Goal: Task Accomplishment & Management: Manage account settings

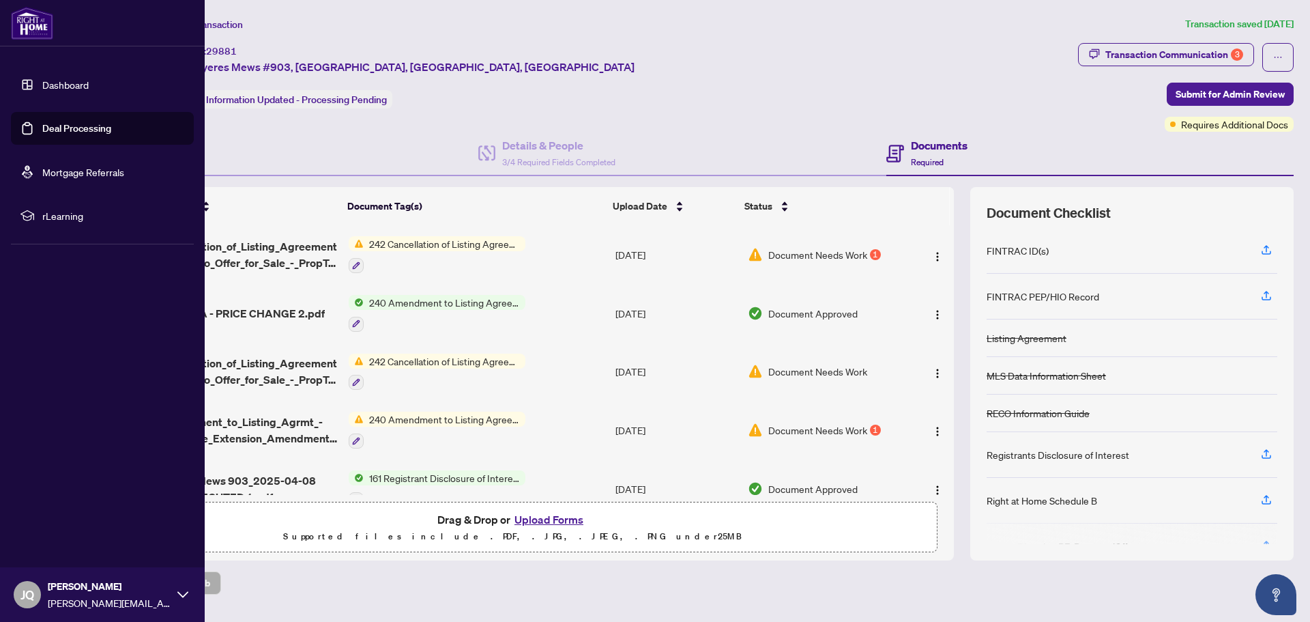
click at [44, 79] on link "Dashboard" at bounding box center [65, 84] width 46 height 12
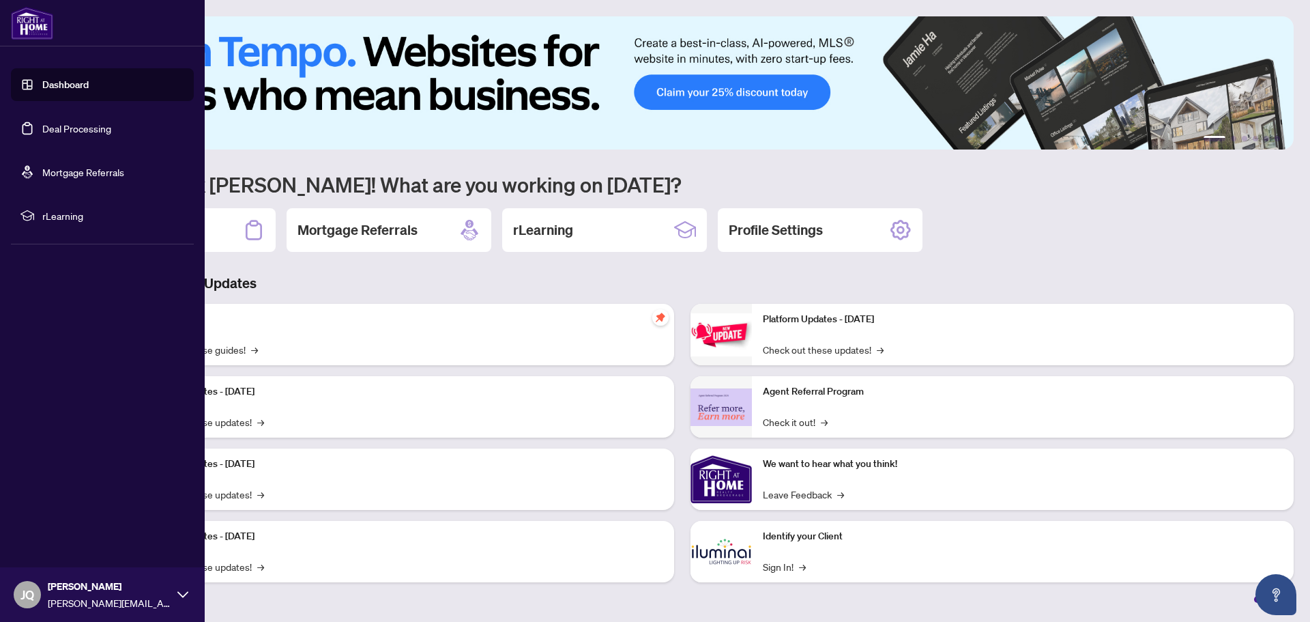
click at [52, 134] on link "Deal Processing" at bounding box center [76, 128] width 69 height 12
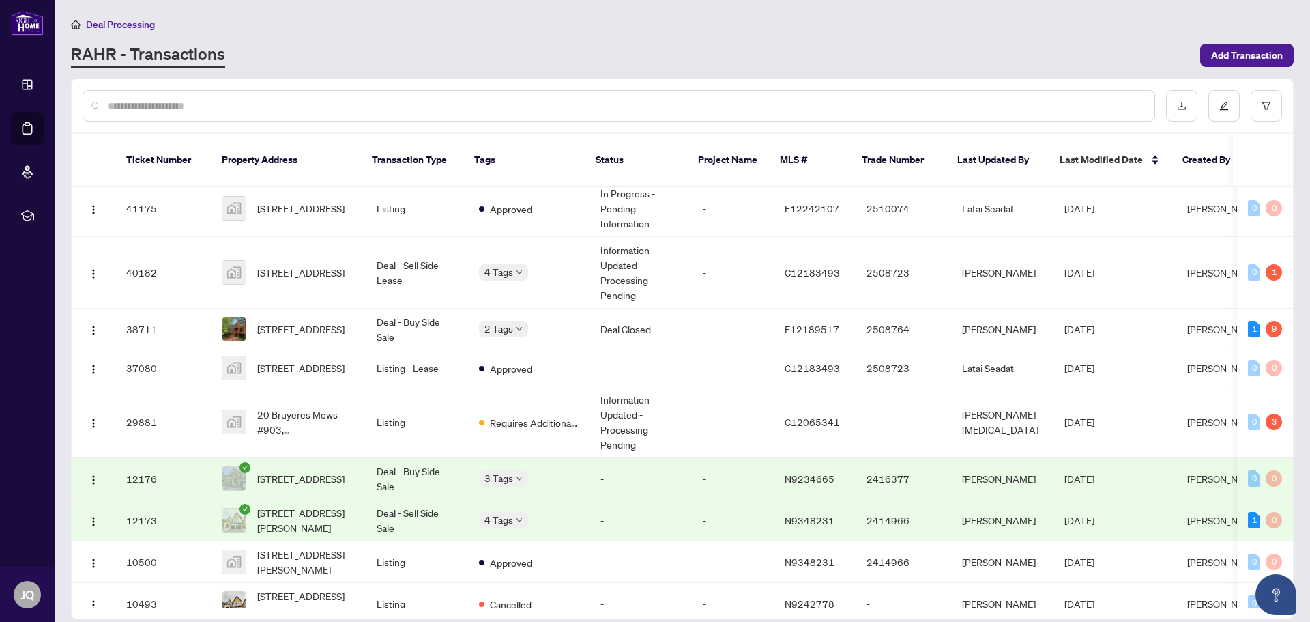
scroll to position [82, 0]
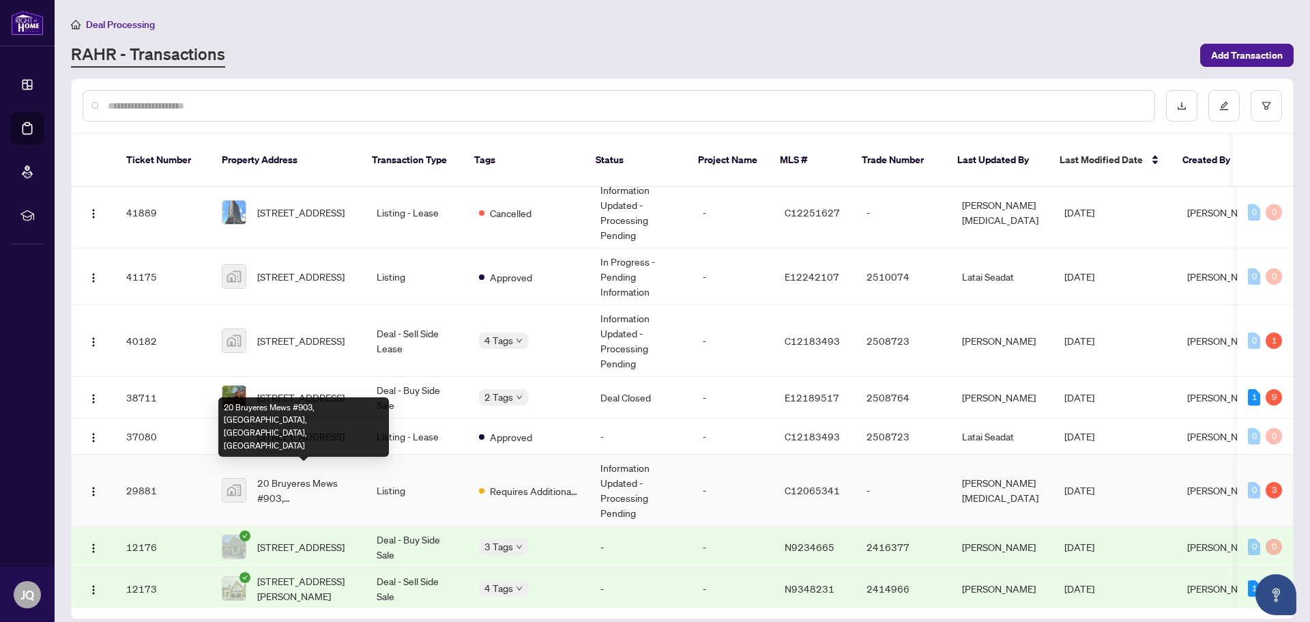
click at [315, 475] on span "20 Bruyeres Mews #903, [GEOGRAPHIC_DATA], [GEOGRAPHIC_DATA], [GEOGRAPHIC_DATA]" at bounding box center [306, 490] width 98 height 30
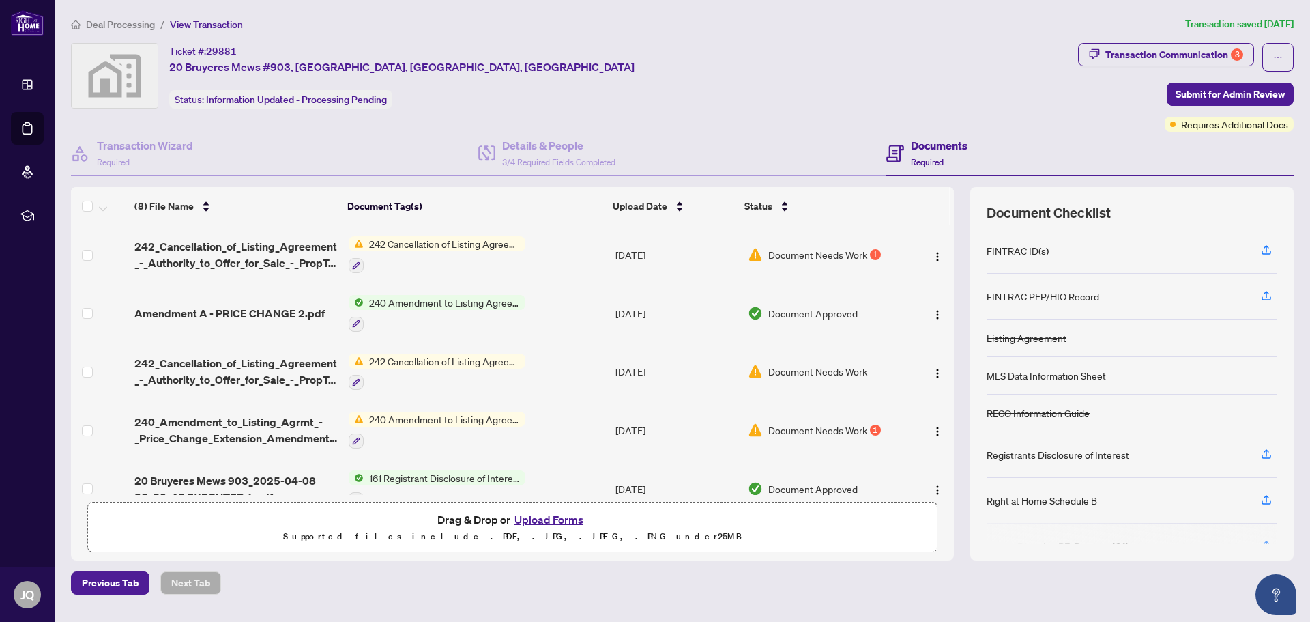
click at [818, 257] on span "Document Needs Work" at bounding box center [818, 254] width 99 height 15
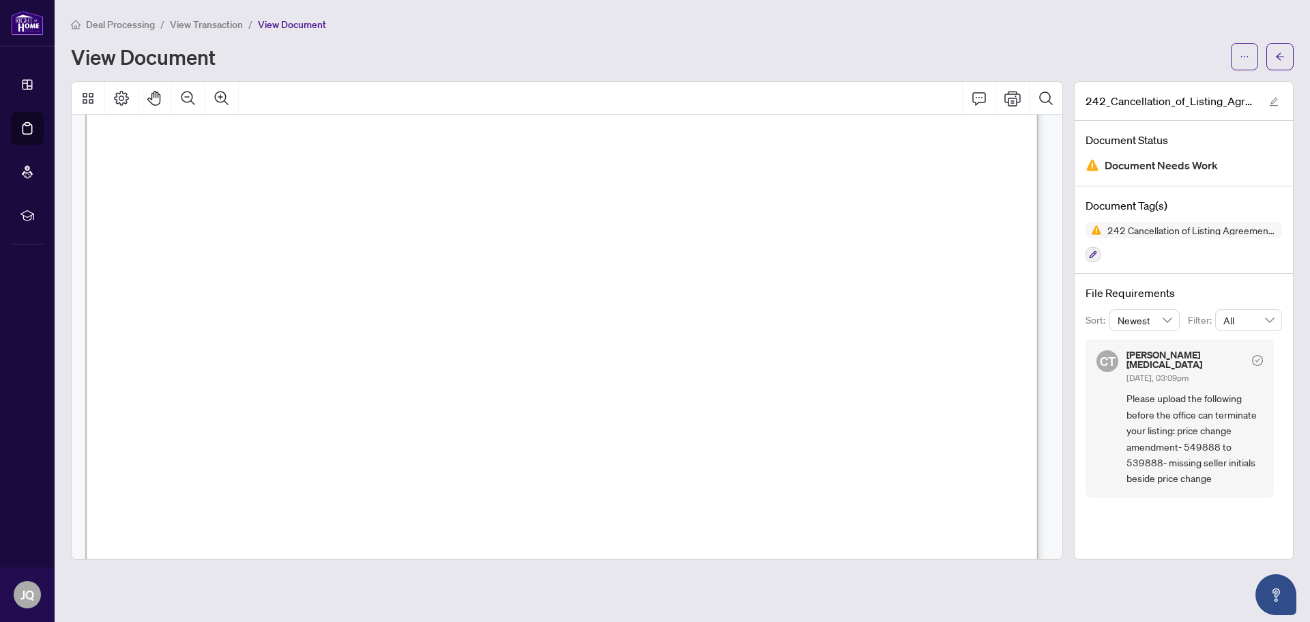
scroll to position [66, 0]
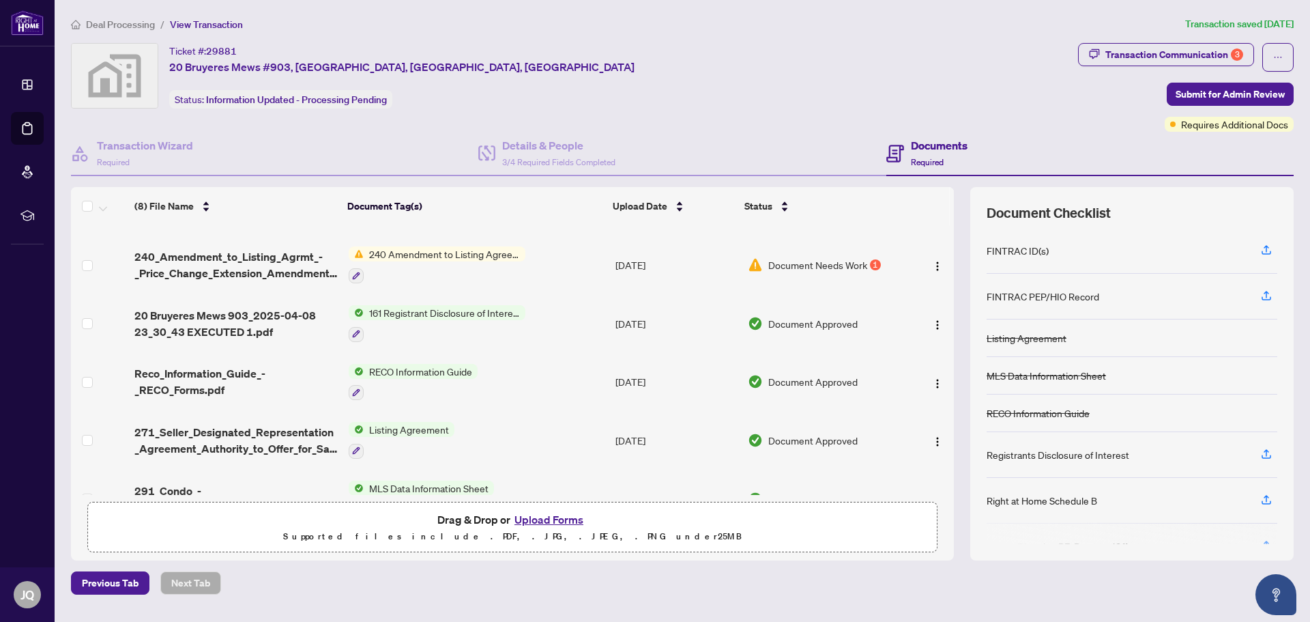
scroll to position [132, 0]
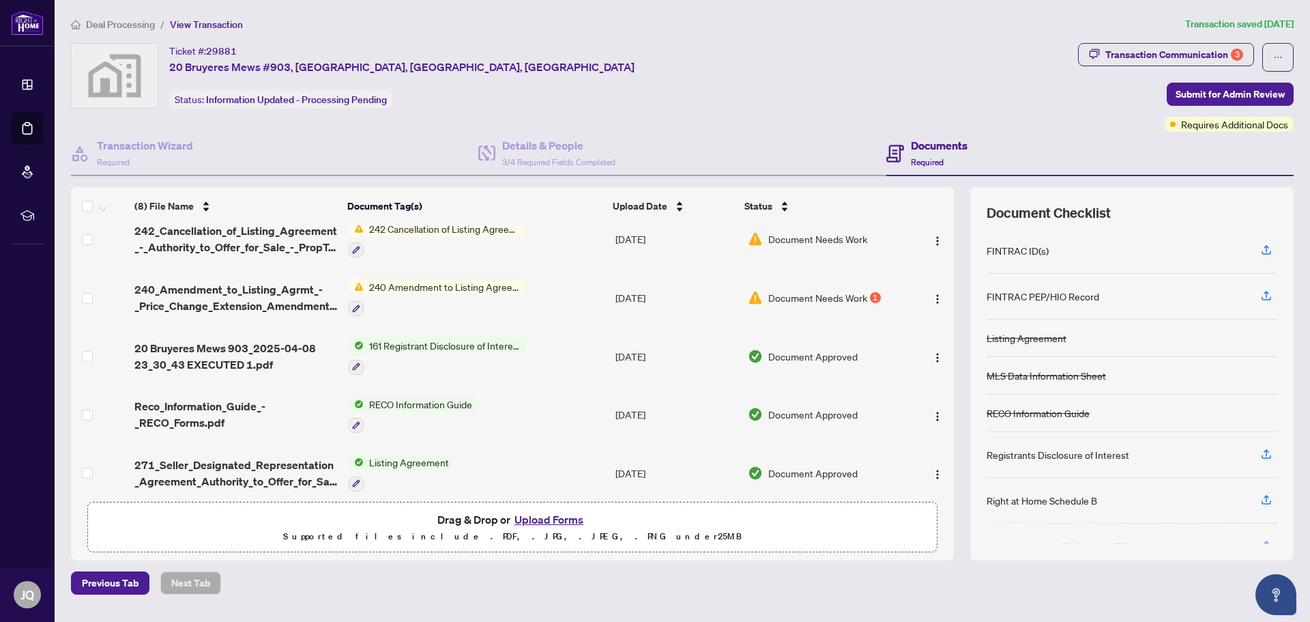
click at [480, 284] on span "240 Amendment to Listing Agreement - Authority to Offer for Sale Price Change/E…" at bounding box center [445, 286] width 162 height 15
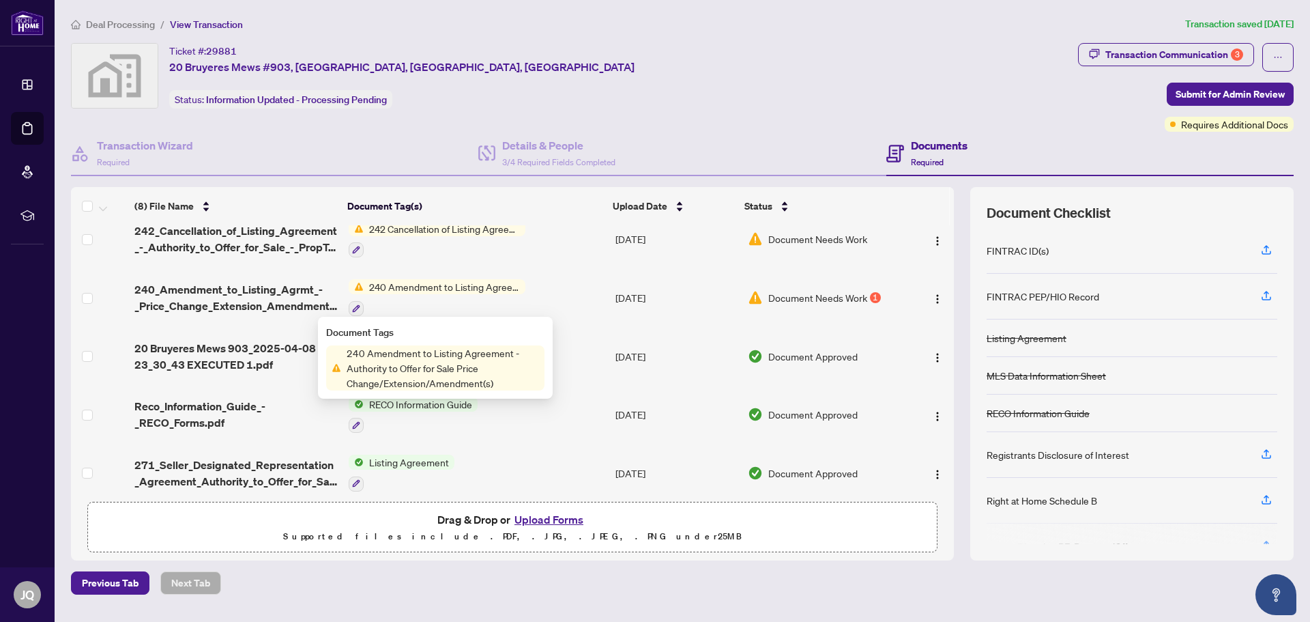
click at [480, 282] on span "240 Amendment to Listing Agreement - Authority to Offer for Sale Price Change/E…" at bounding box center [445, 286] width 162 height 15
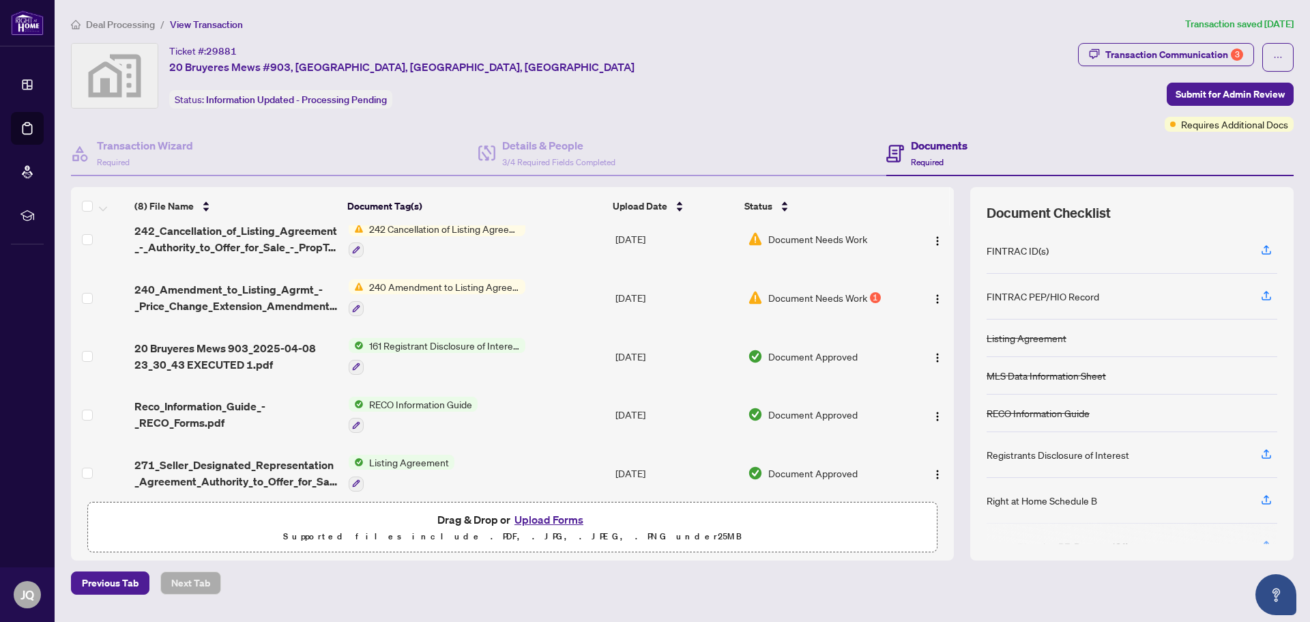
click at [819, 291] on span "Document Needs Work" at bounding box center [818, 297] width 99 height 15
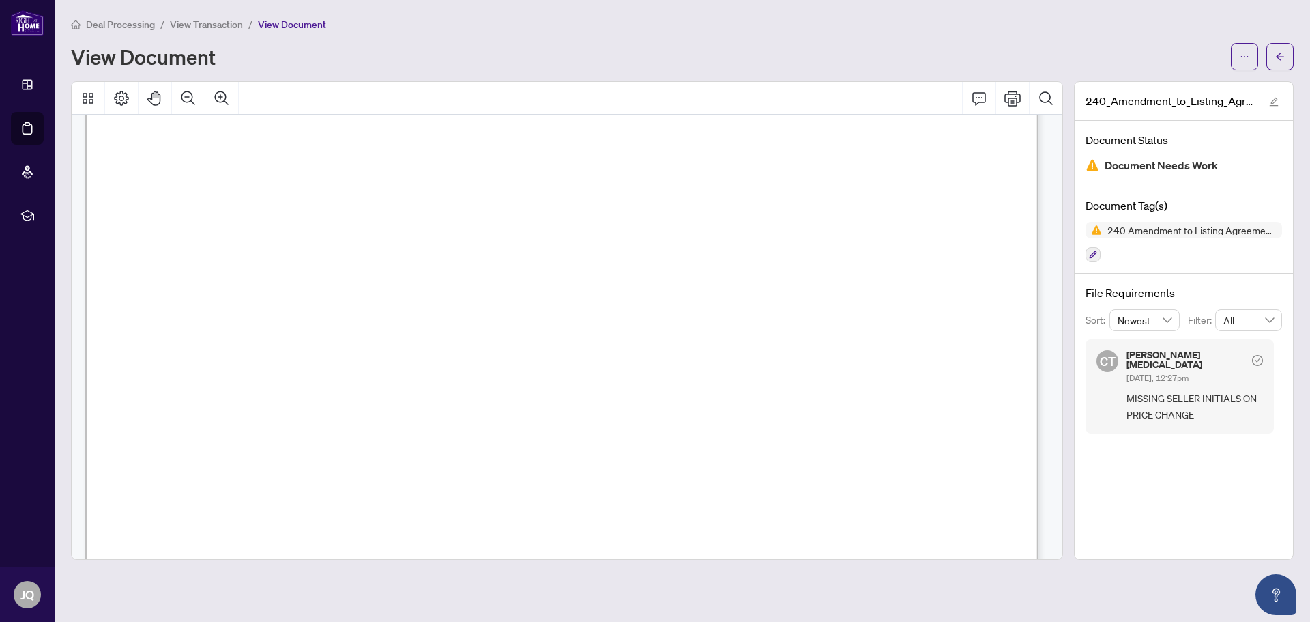
scroll to position [273, 0]
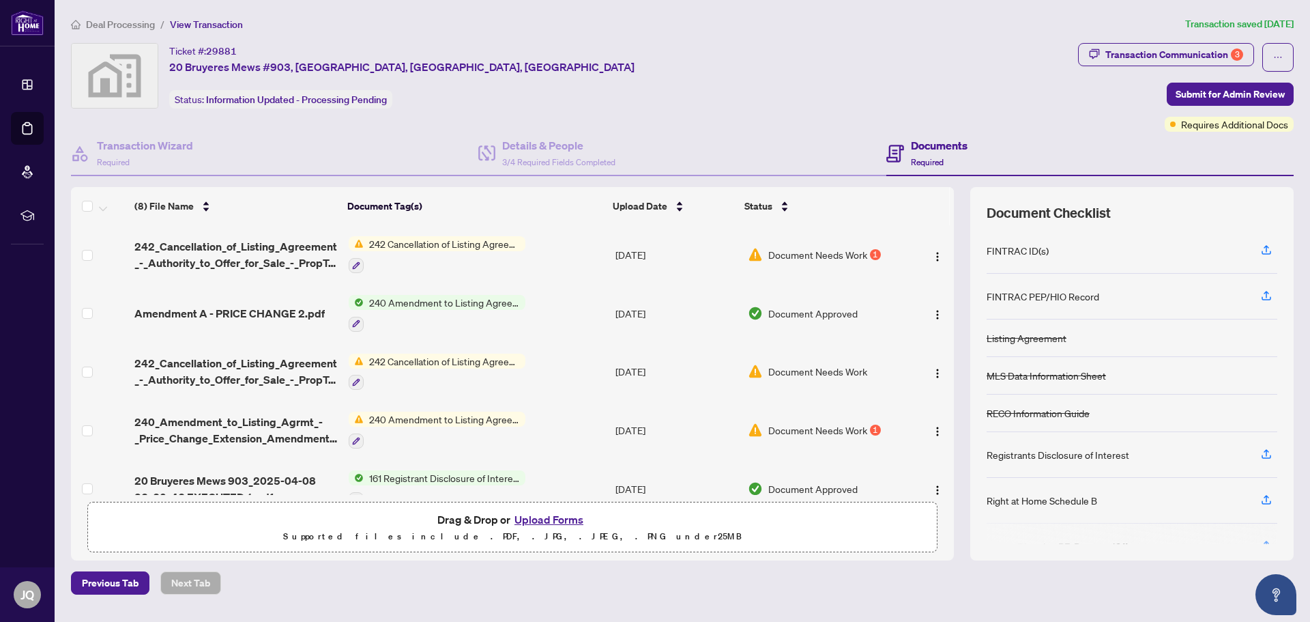
click at [794, 311] on span "Document Approved" at bounding box center [813, 313] width 89 height 15
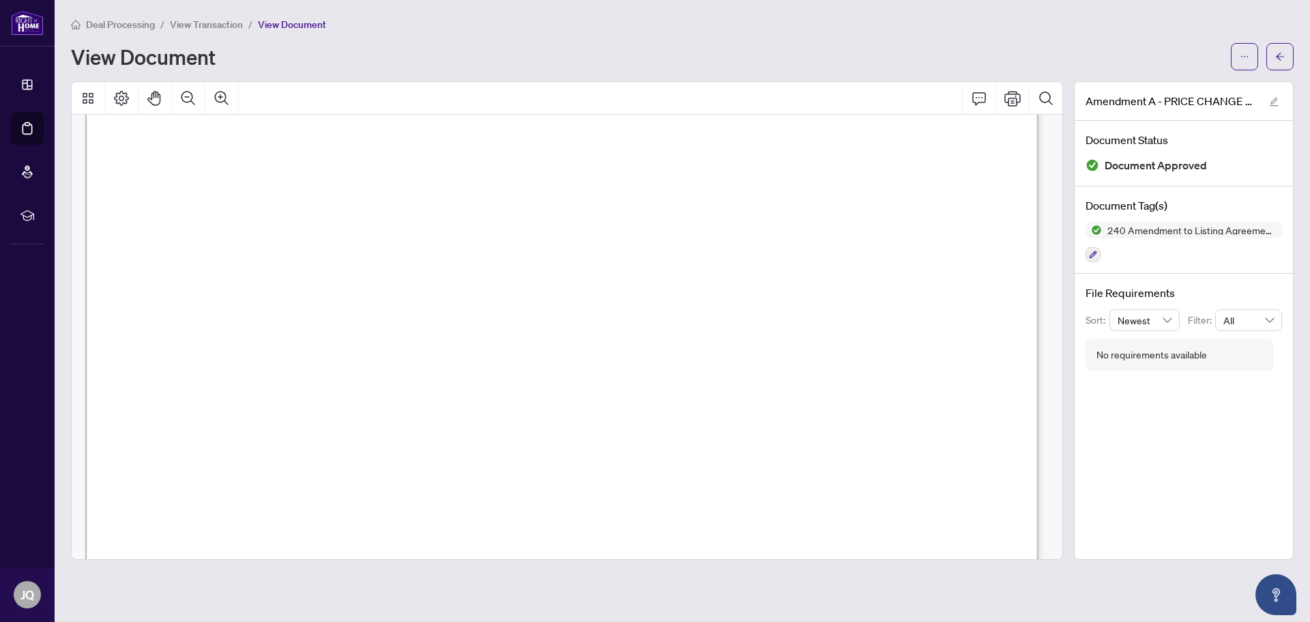
scroll to position [273, 0]
drag, startPoint x: 742, startPoint y: 358, endPoint x: 743, endPoint y: 347, distance: 10.3
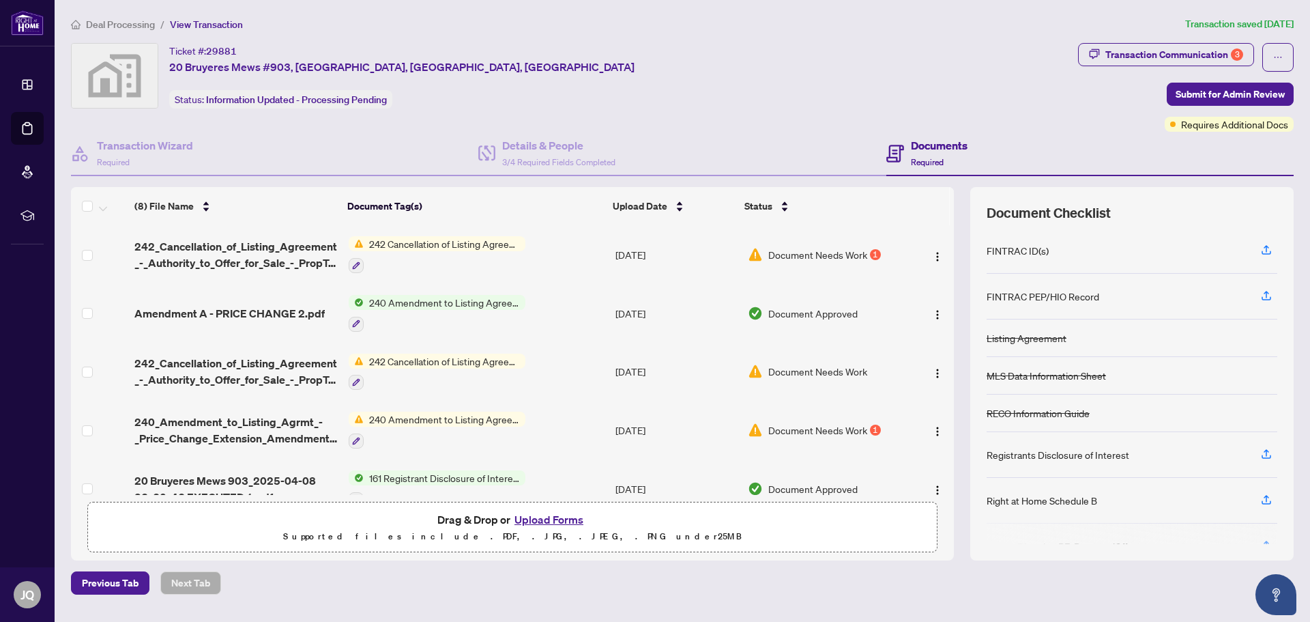
click at [824, 431] on span "Document Needs Work" at bounding box center [818, 429] width 99 height 15
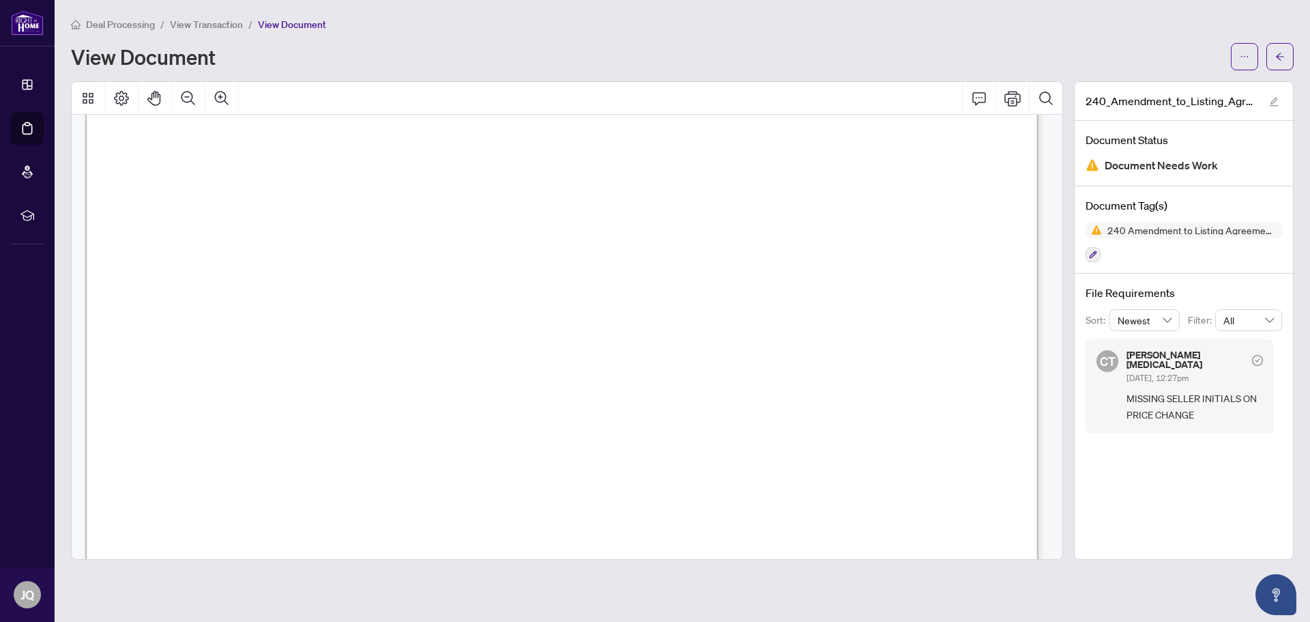
scroll to position [205, 0]
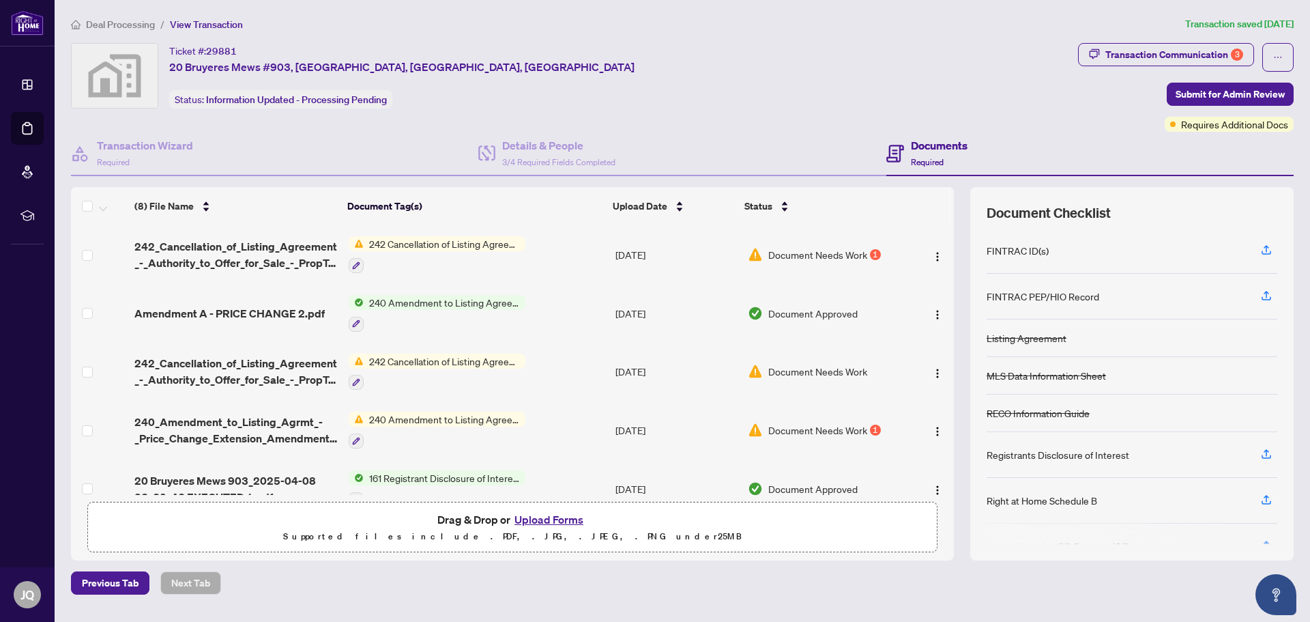
click at [824, 255] on span "Document Needs Work" at bounding box center [818, 254] width 99 height 15
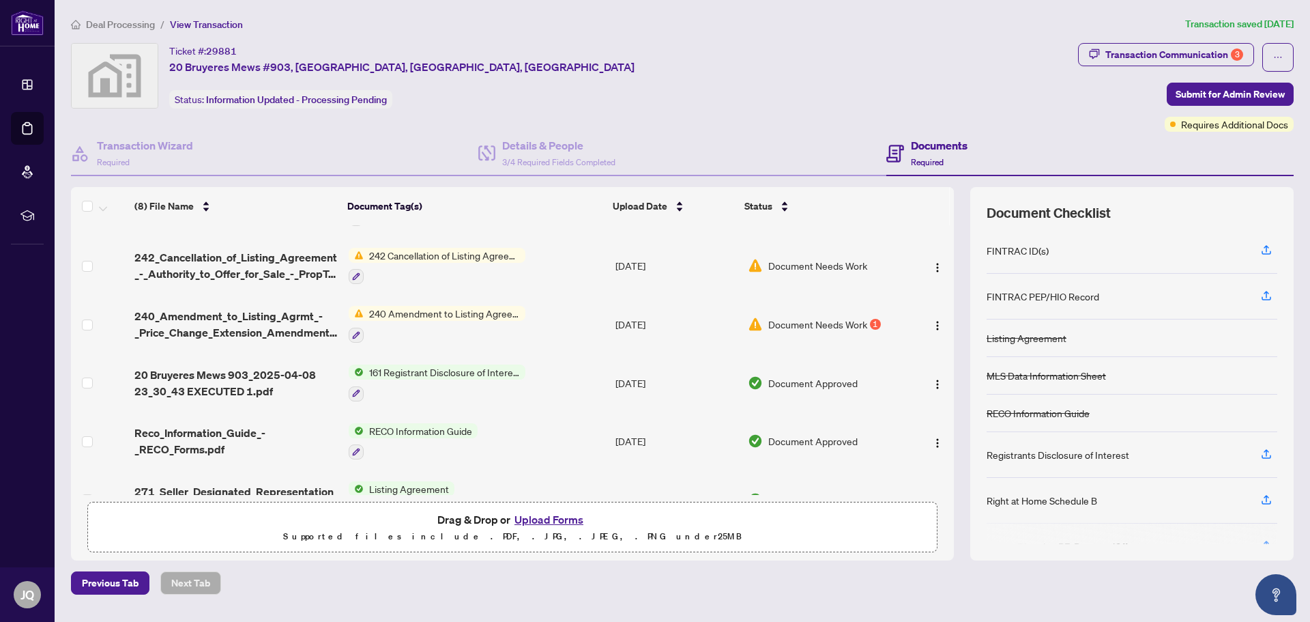
scroll to position [201, 0]
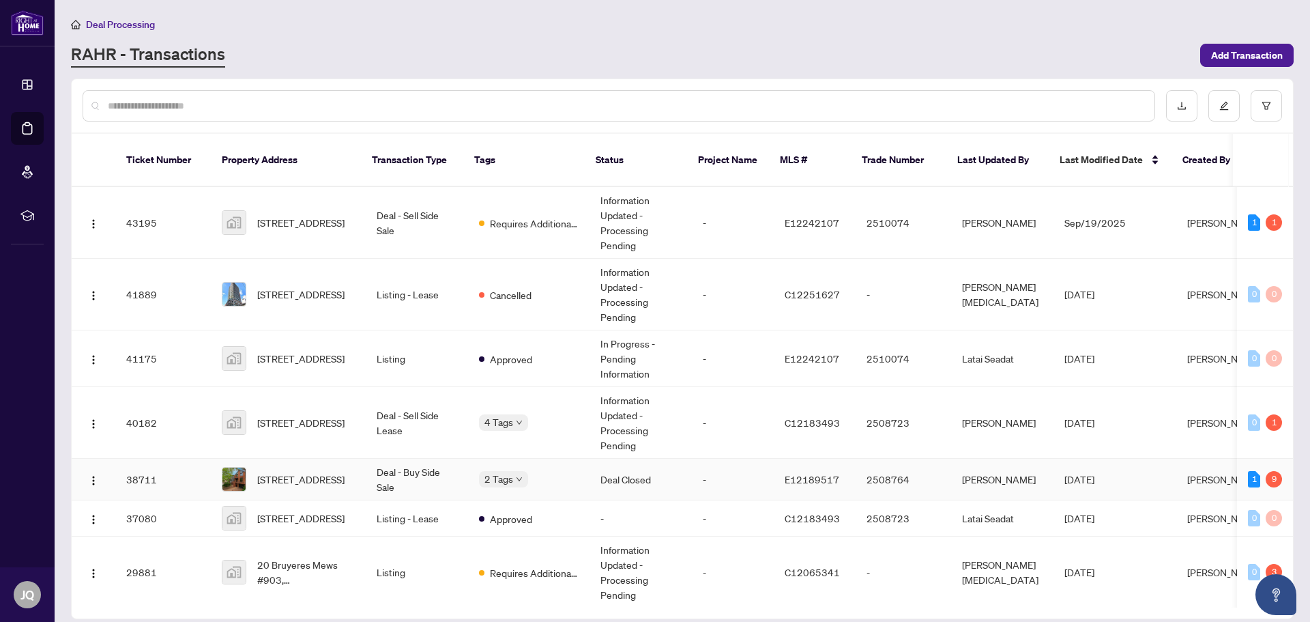
click at [446, 463] on td "Deal - Buy Side Sale" at bounding box center [417, 480] width 102 height 42
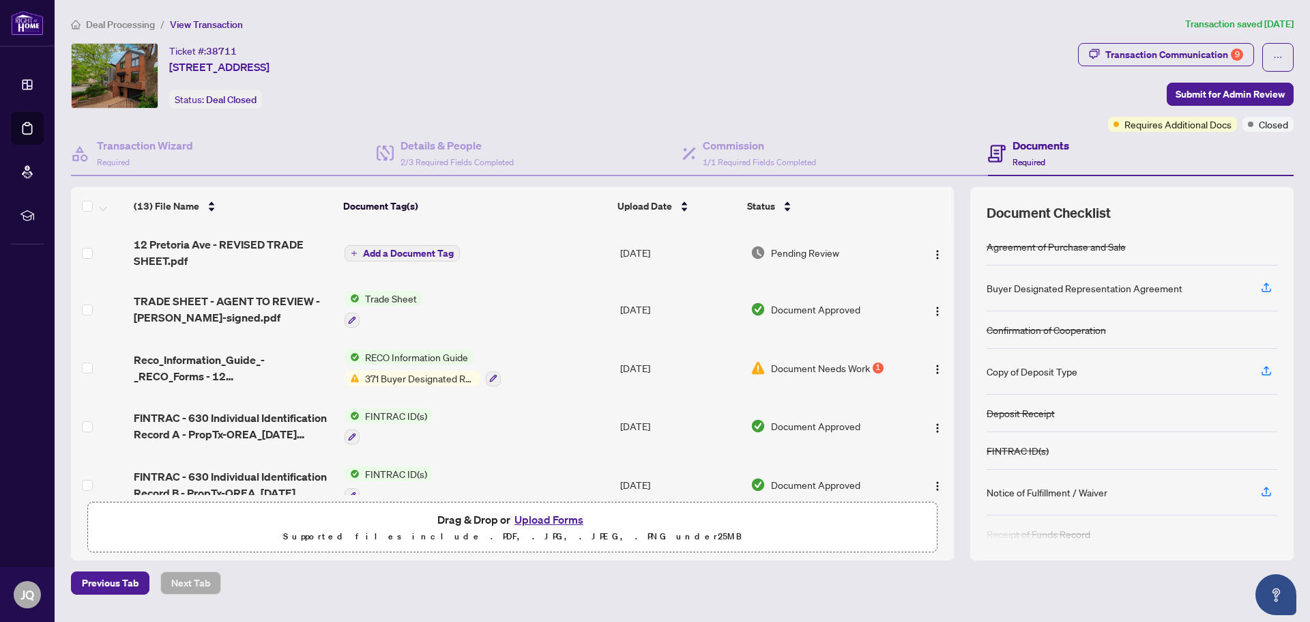
click at [815, 367] on span "Document Needs Work" at bounding box center [820, 367] width 99 height 15
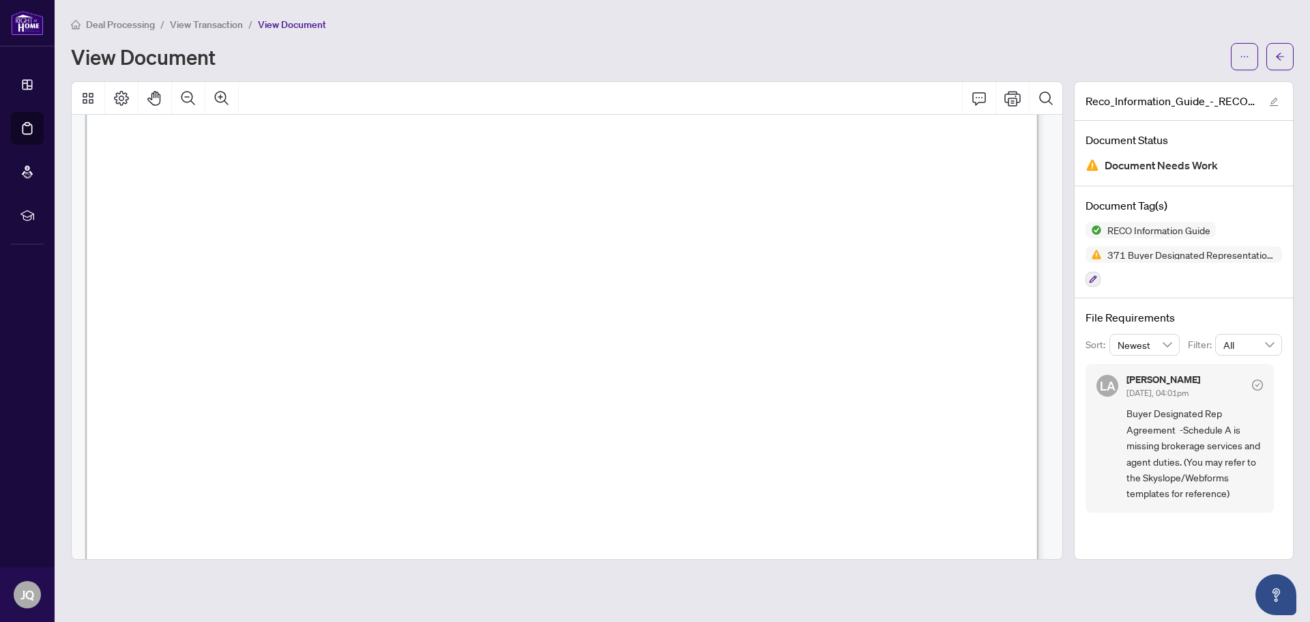
scroll to position [20307, 0]
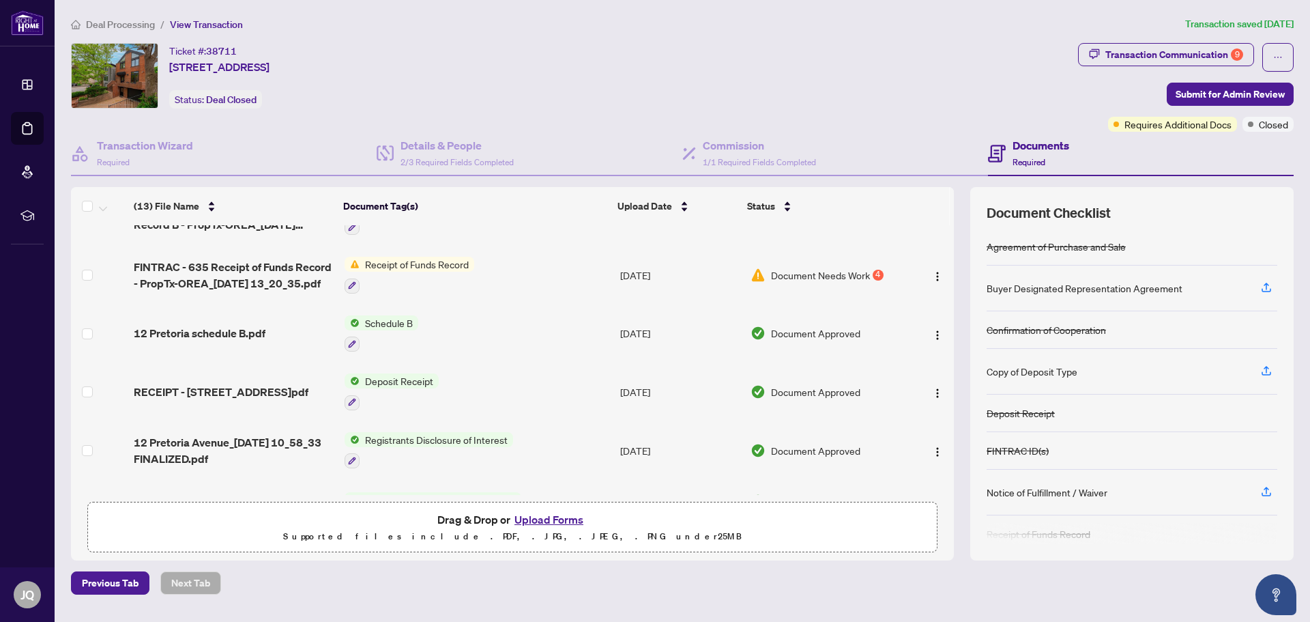
scroll to position [273, 0]
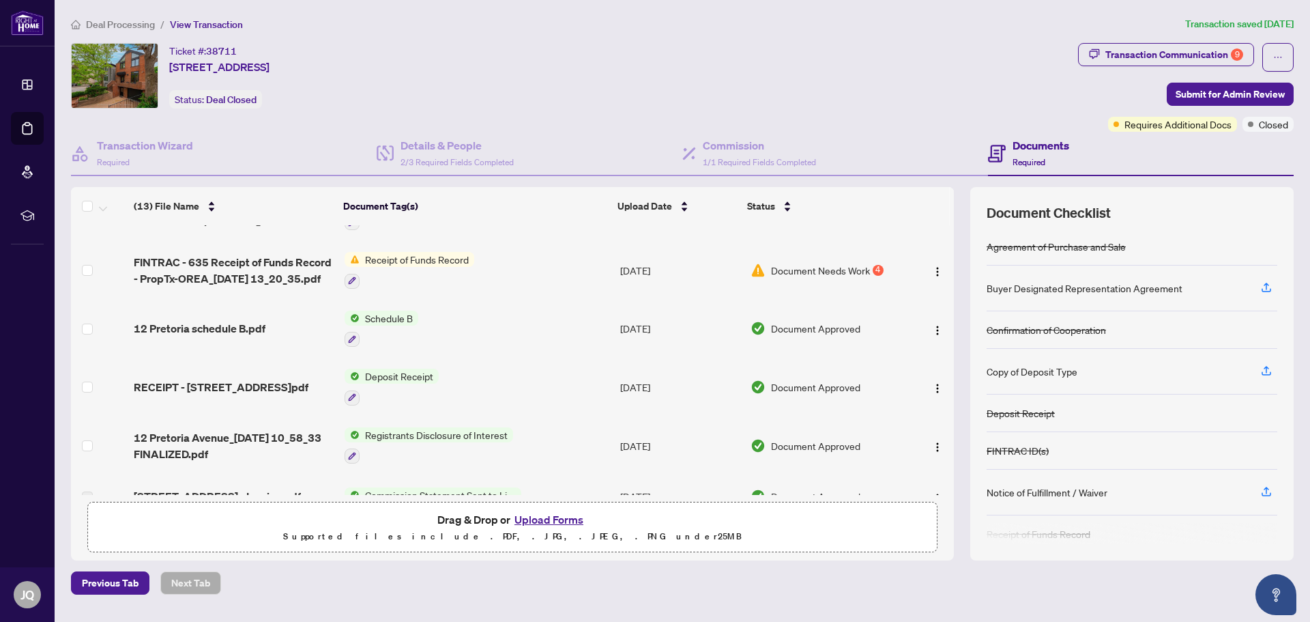
click at [795, 267] on span "Document Needs Work" at bounding box center [820, 270] width 99 height 15
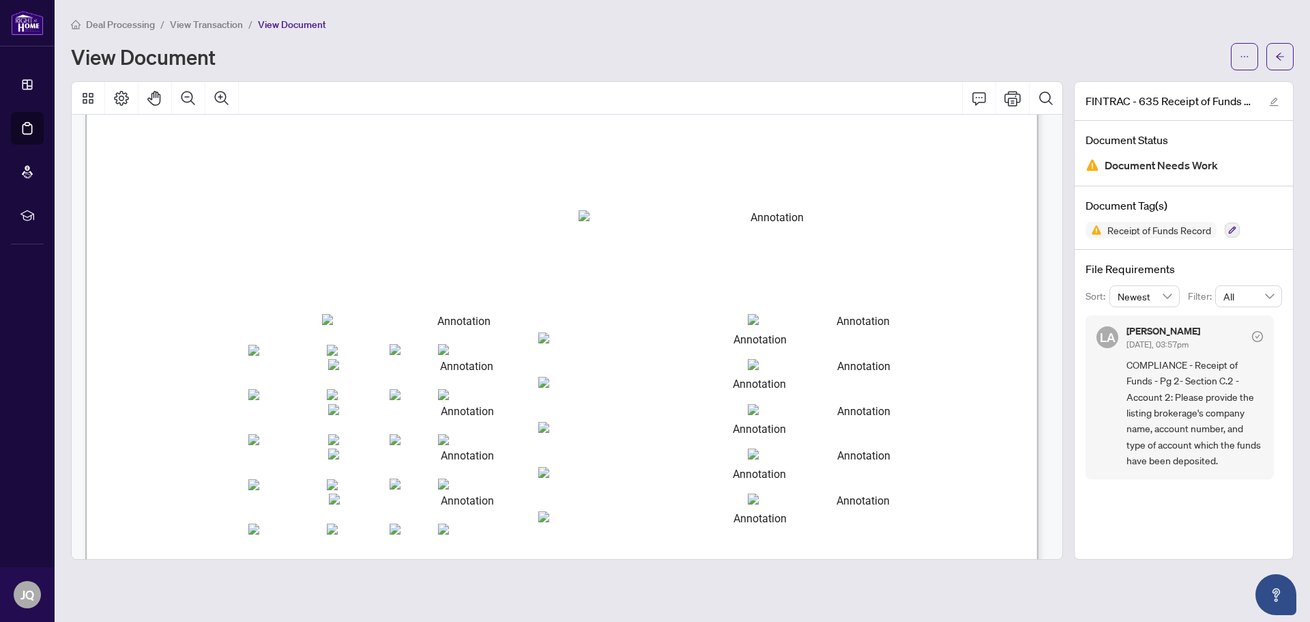
scroll to position [1365, 0]
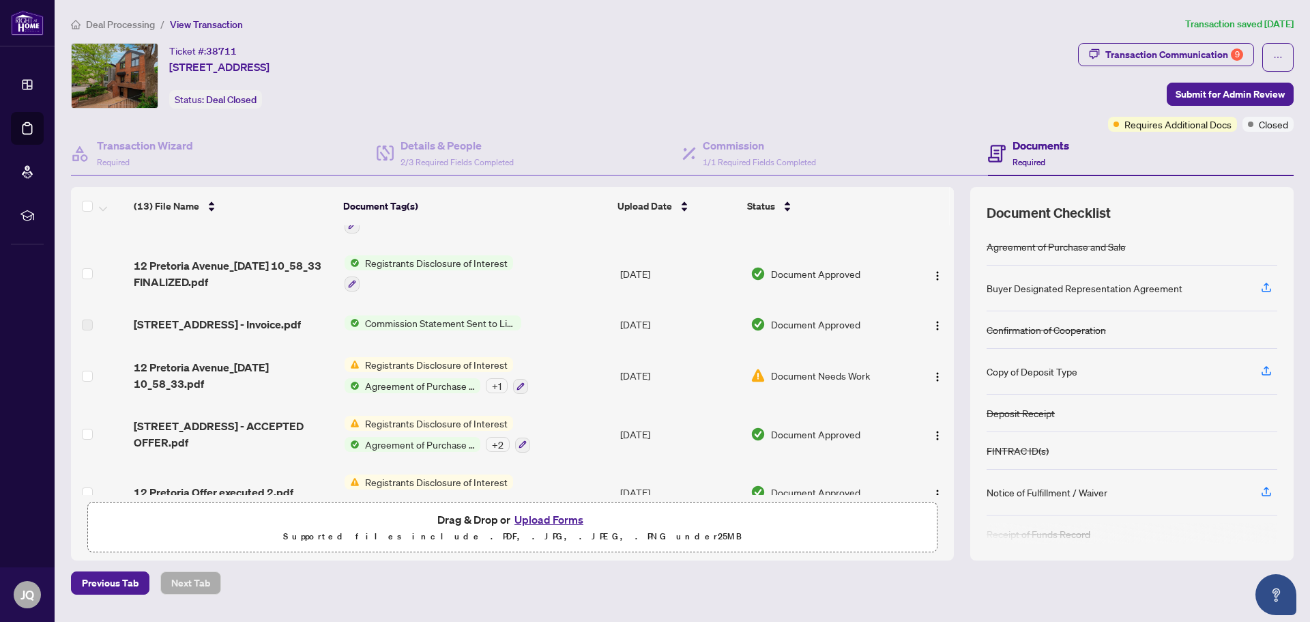
scroll to position [474, 0]
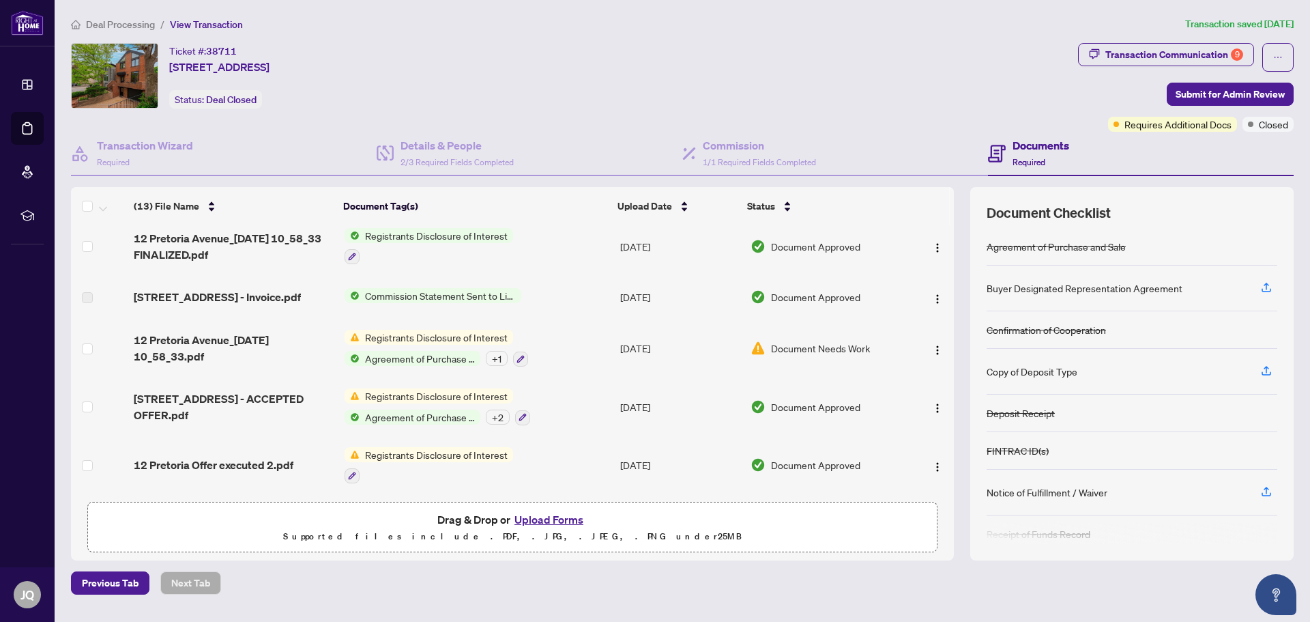
click at [859, 347] on span "Document Needs Work" at bounding box center [820, 348] width 99 height 15
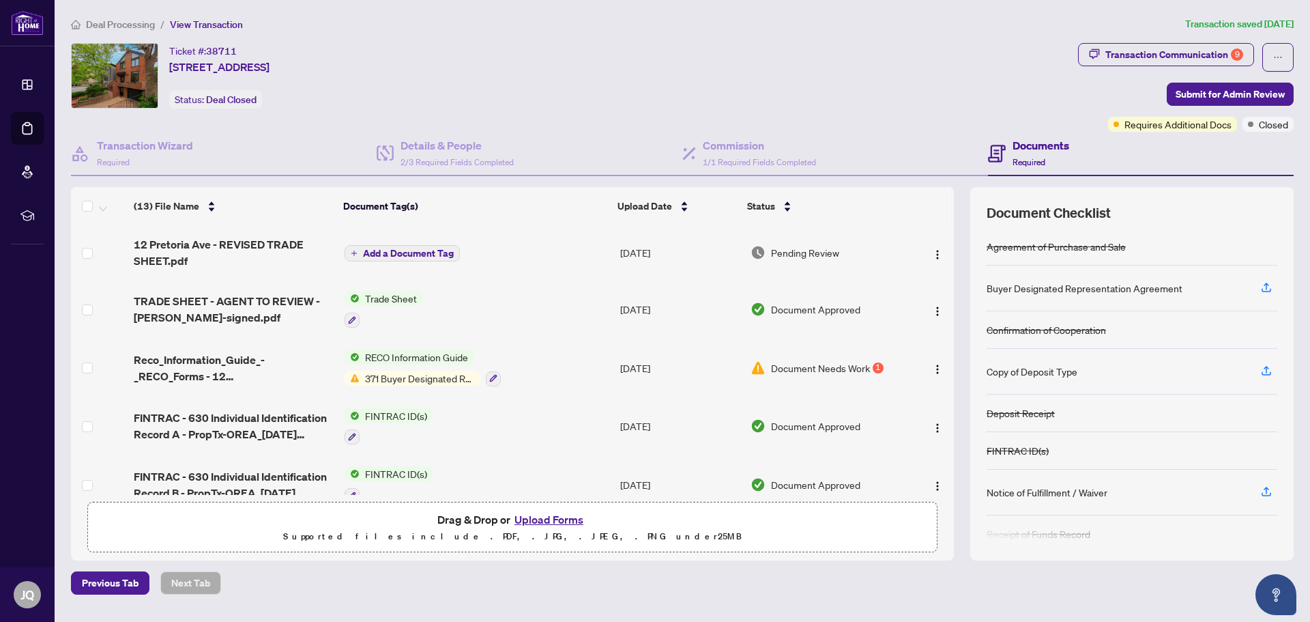
click at [809, 246] on span "Pending Review" at bounding box center [805, 252] width 68 height 15
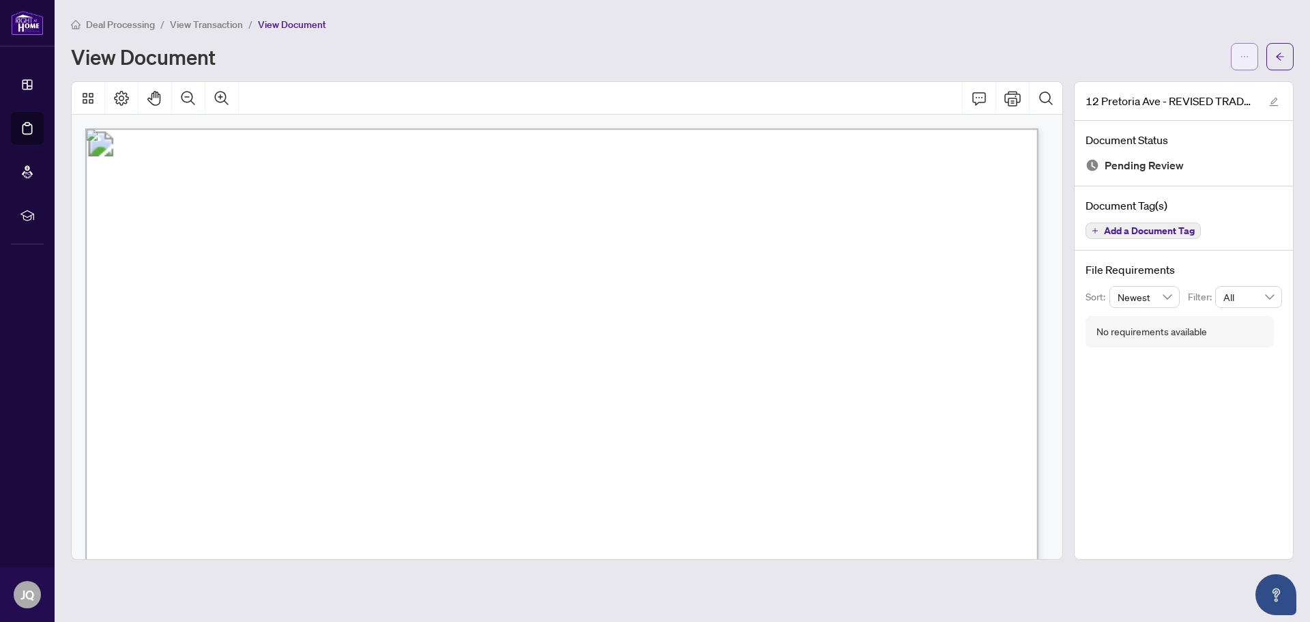
click at [1246, 57] on icon "ellipsis" at bounding box center [1245, 57] width 10 height 10
click at [1203, 85] on span "Download" at bounding box center [1196, 85] width 104 height 15
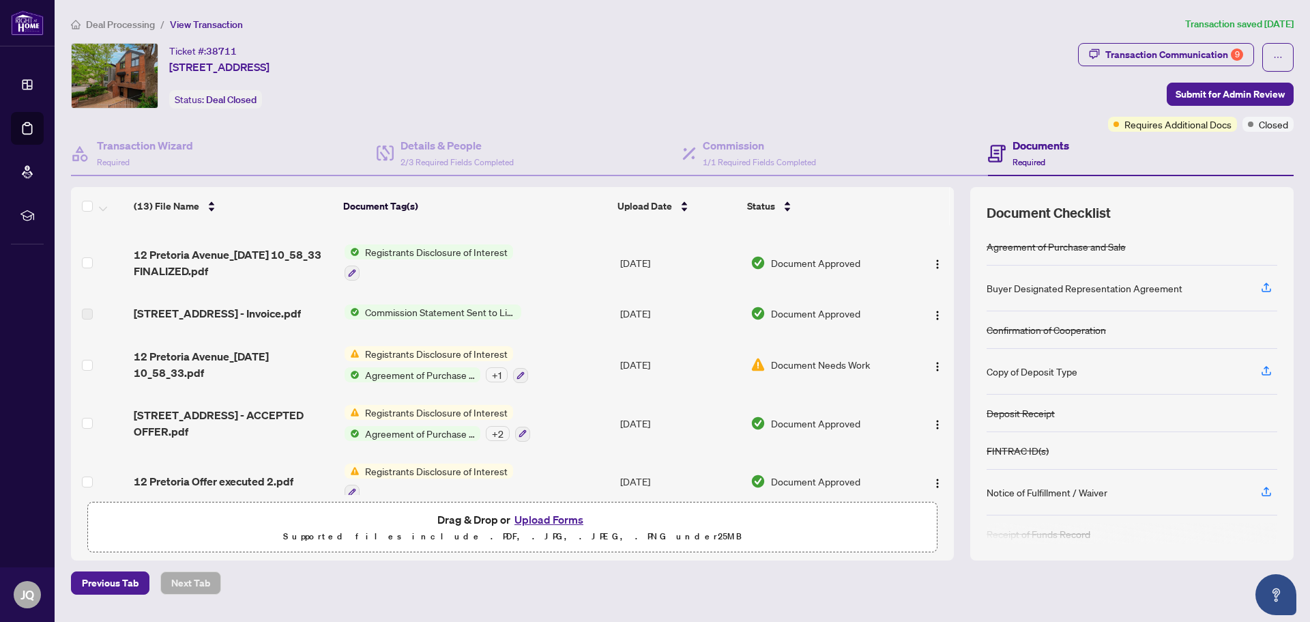
scroll to position [474, 0]
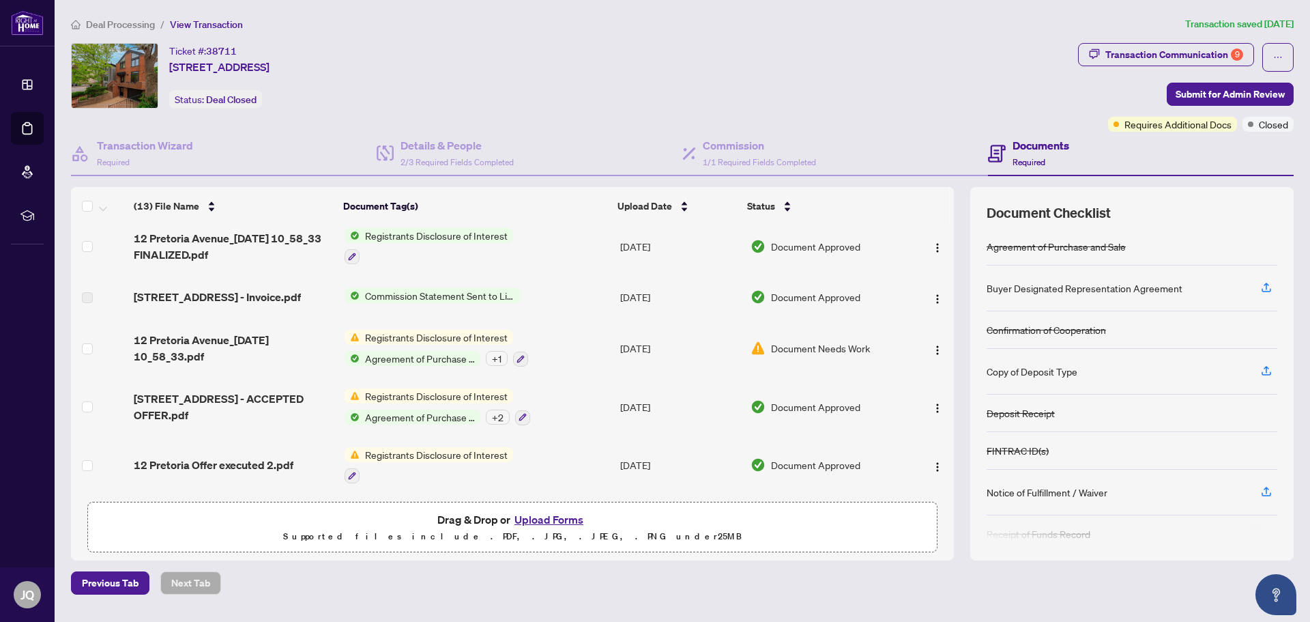
click at [815, 463] on span "Document Approved" at bounding box center [815, 464] width 89 height 15
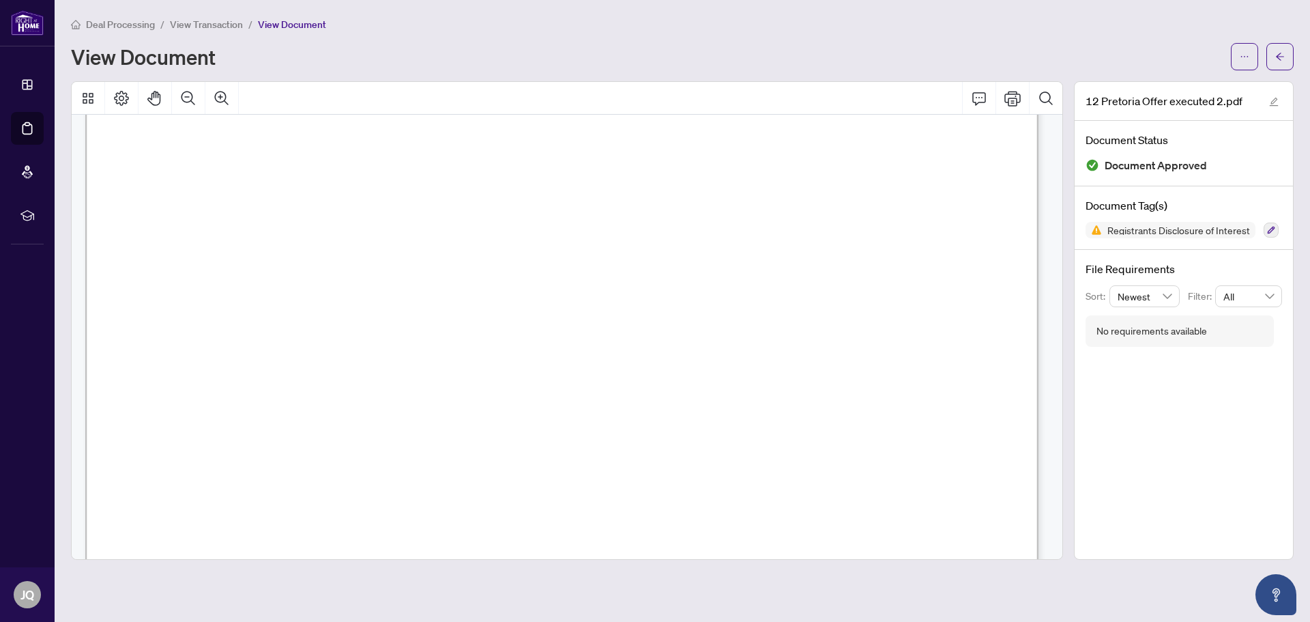
scroll to position [66, 0]
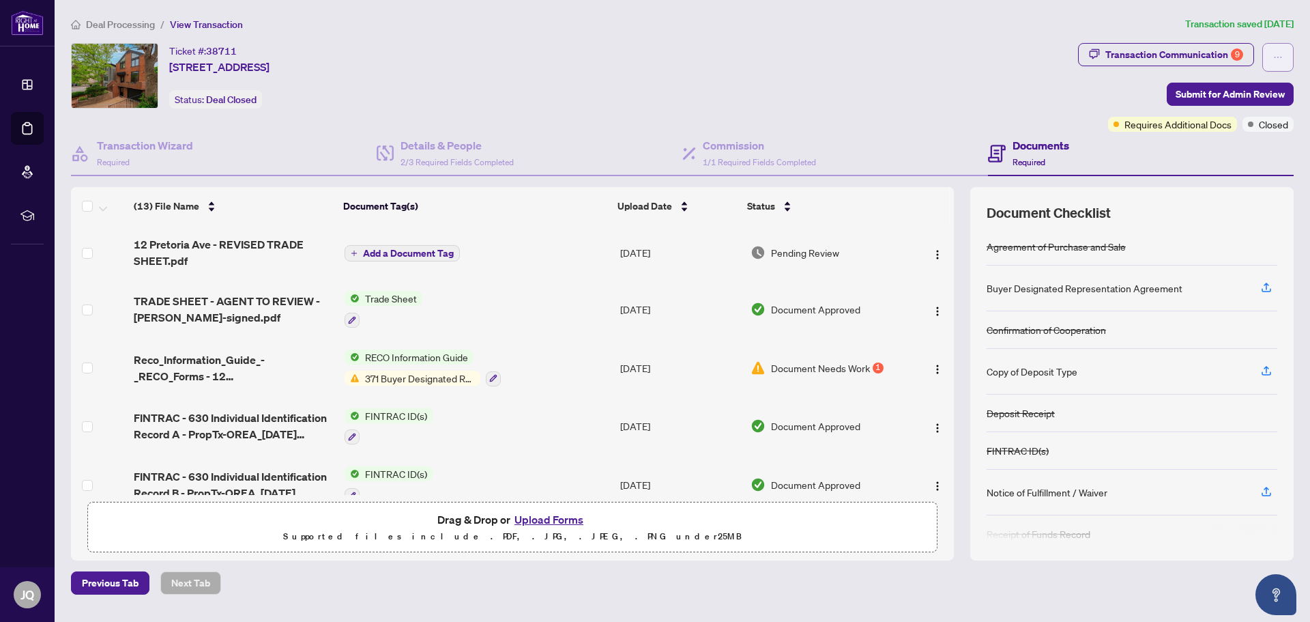
click at [1274, 57] on icon "ellipsis" at bounding box center [1279, 58] width 10 height 10
click at [710, 300] on td "[DATE]" at bounding box center [680, 309] width 130 height 59
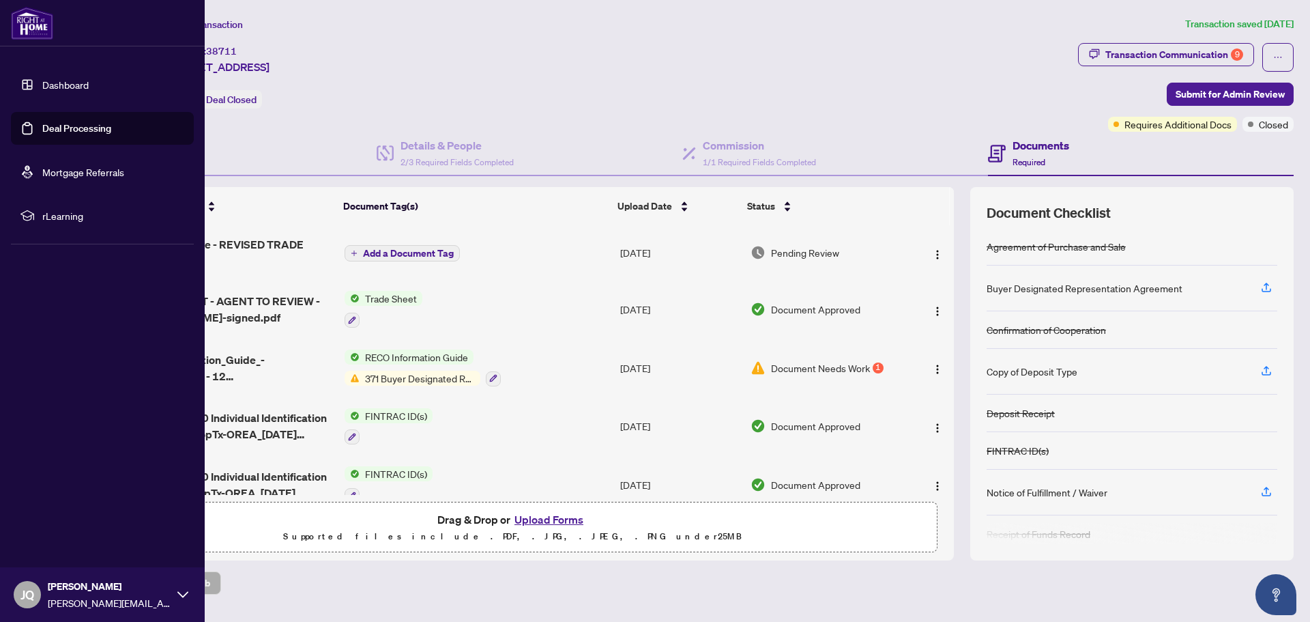
click at [108, 134] on link "Deal Processing" at bounding box center [76, 128] width 69 height 12
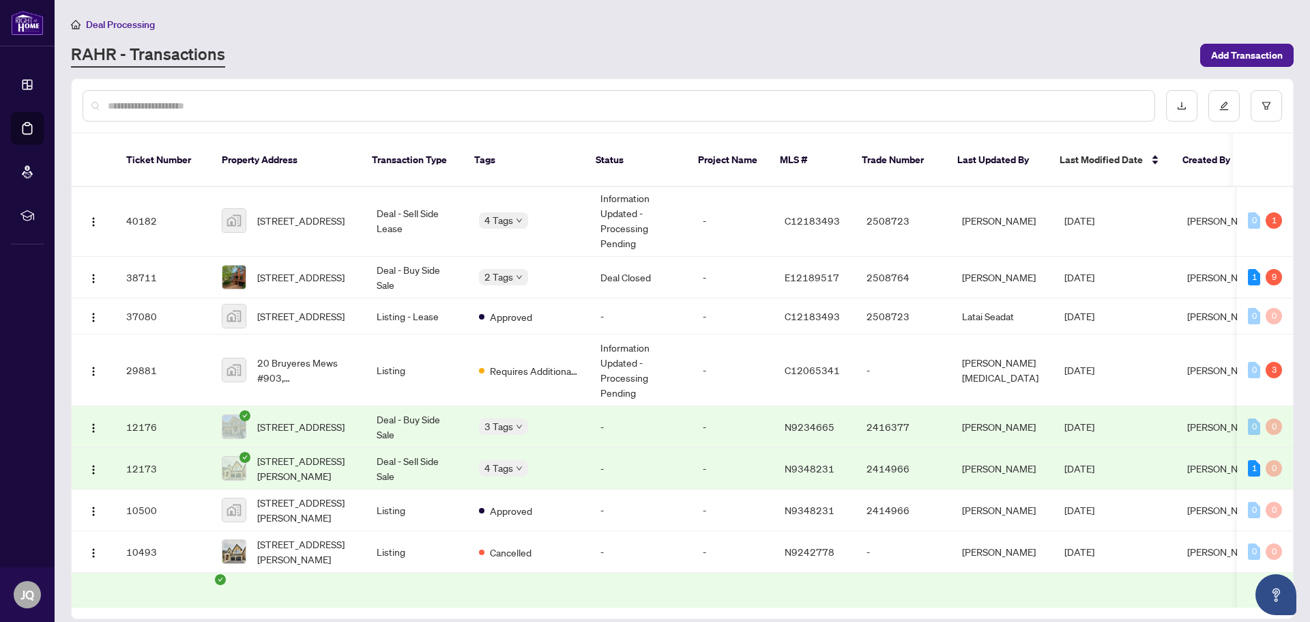
scroll to position [205, 0]
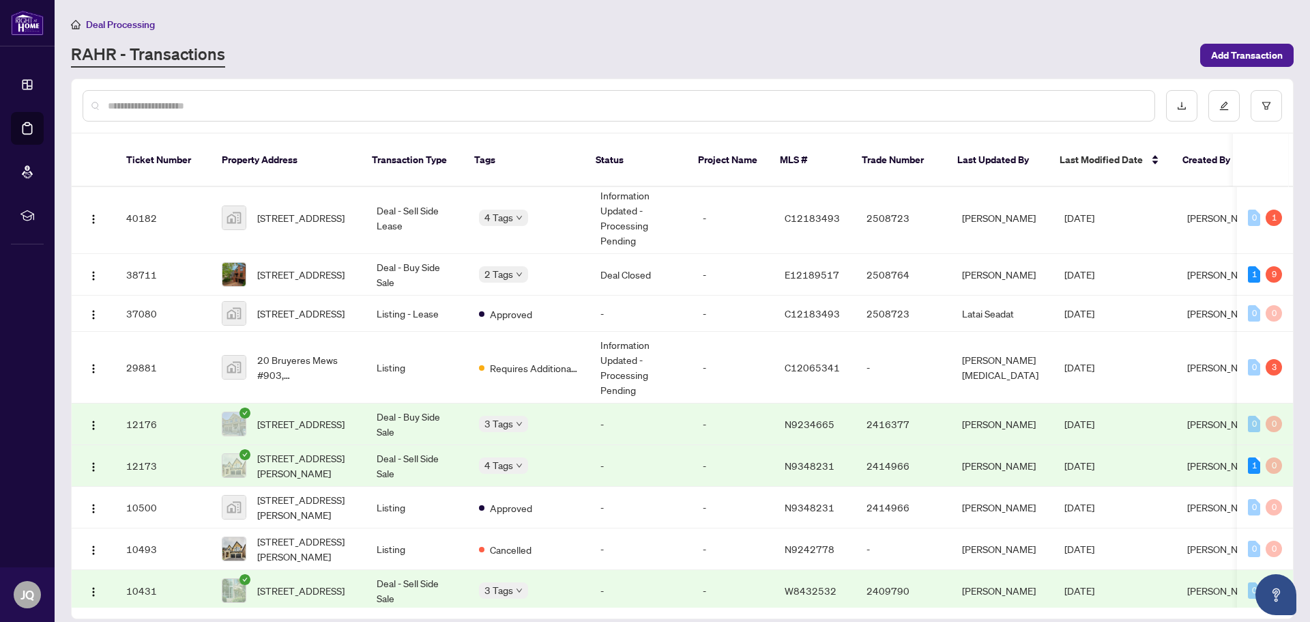
click at [394, 453] on td "Deal - Sell Side Sale" at bounding box center [417, 466] width 102 height 42
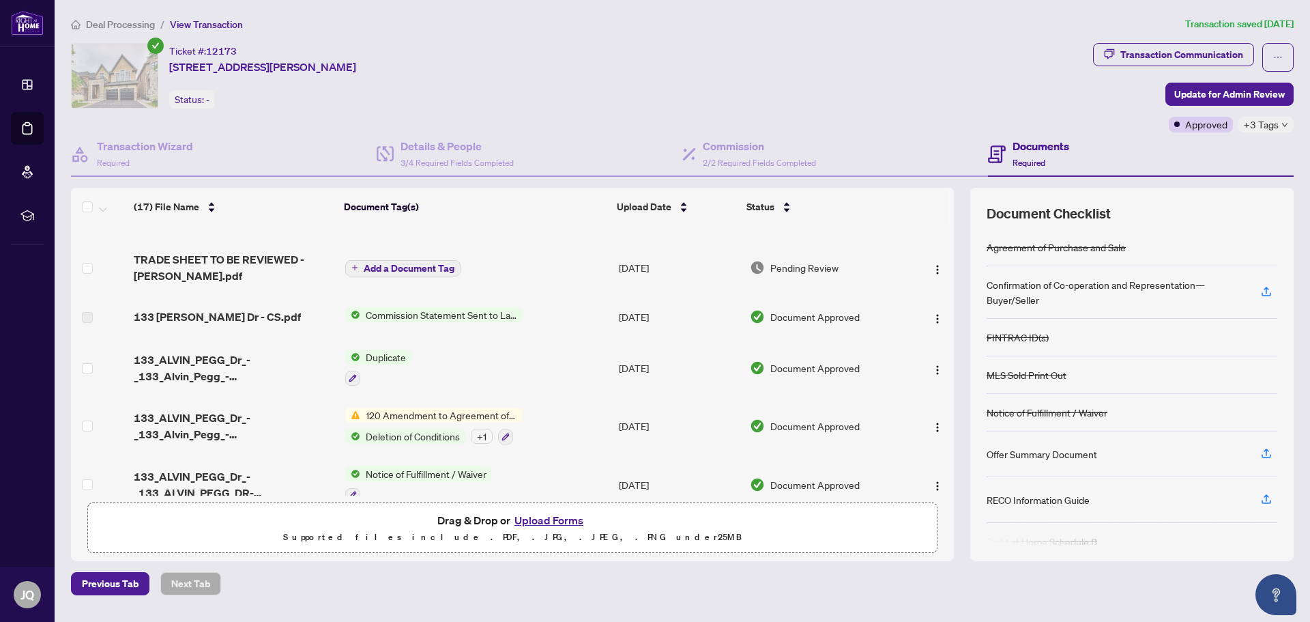
scroll to position [469, 0]
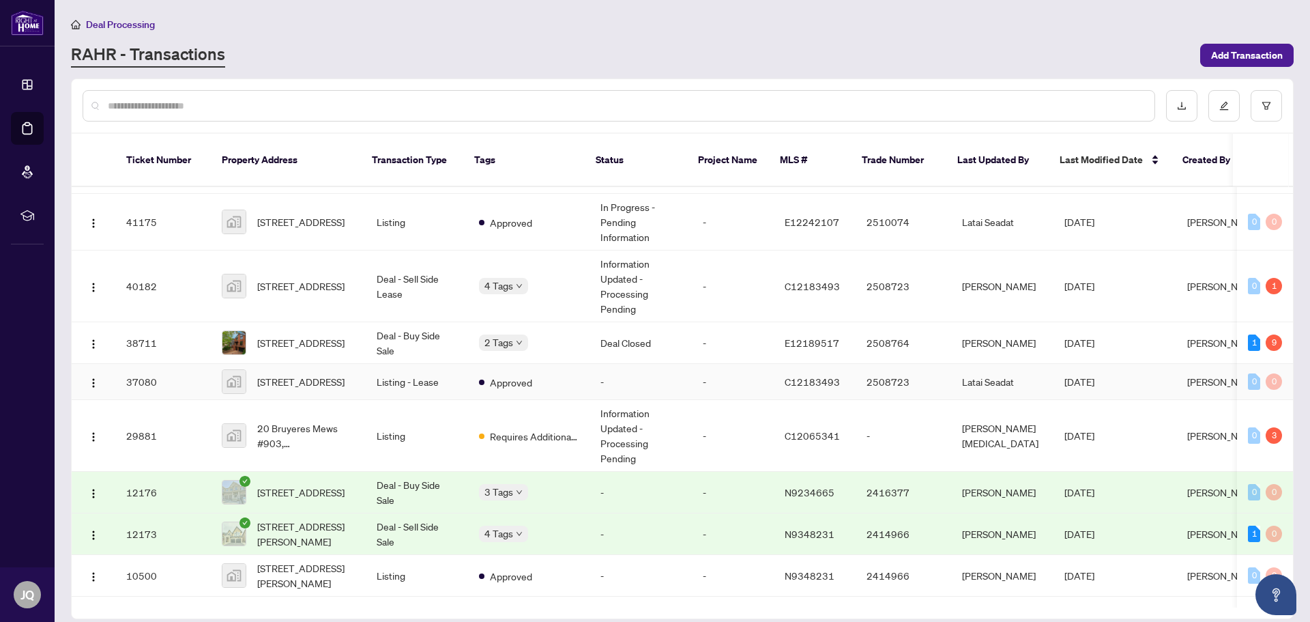
scroll to position [218, 0]
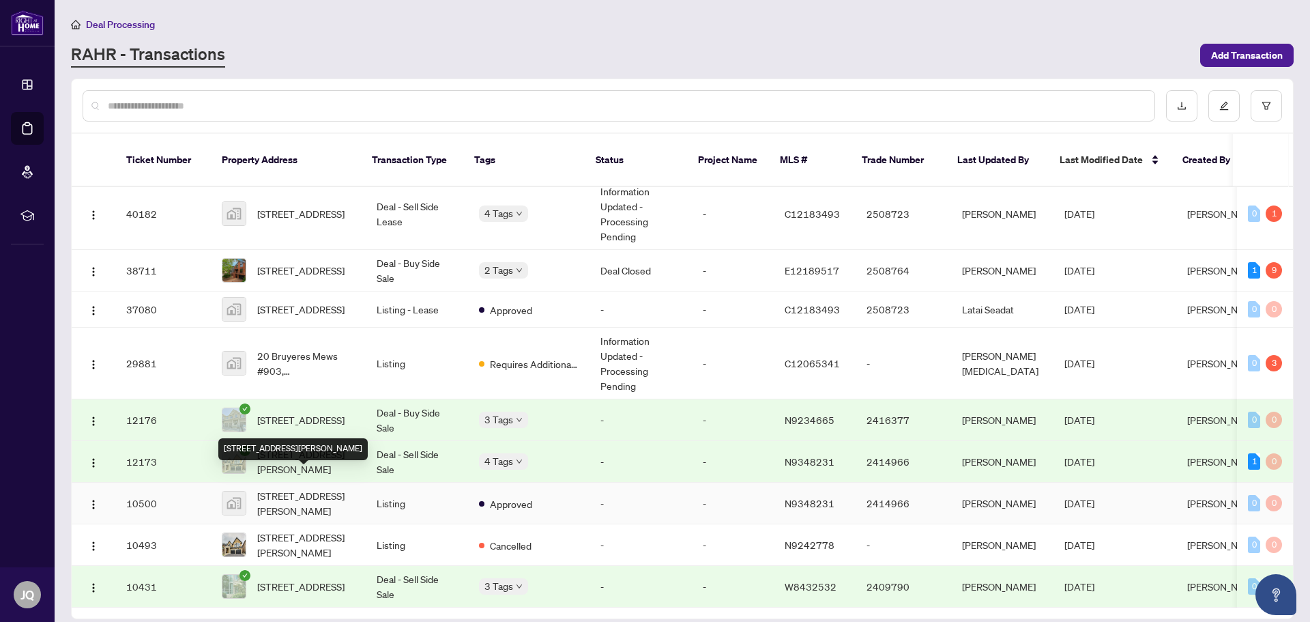
click at [326, 488] on span "[STREET_ADDRESS][PERSON_NAME]" at bounding box center [306, 503] width 98 height 30
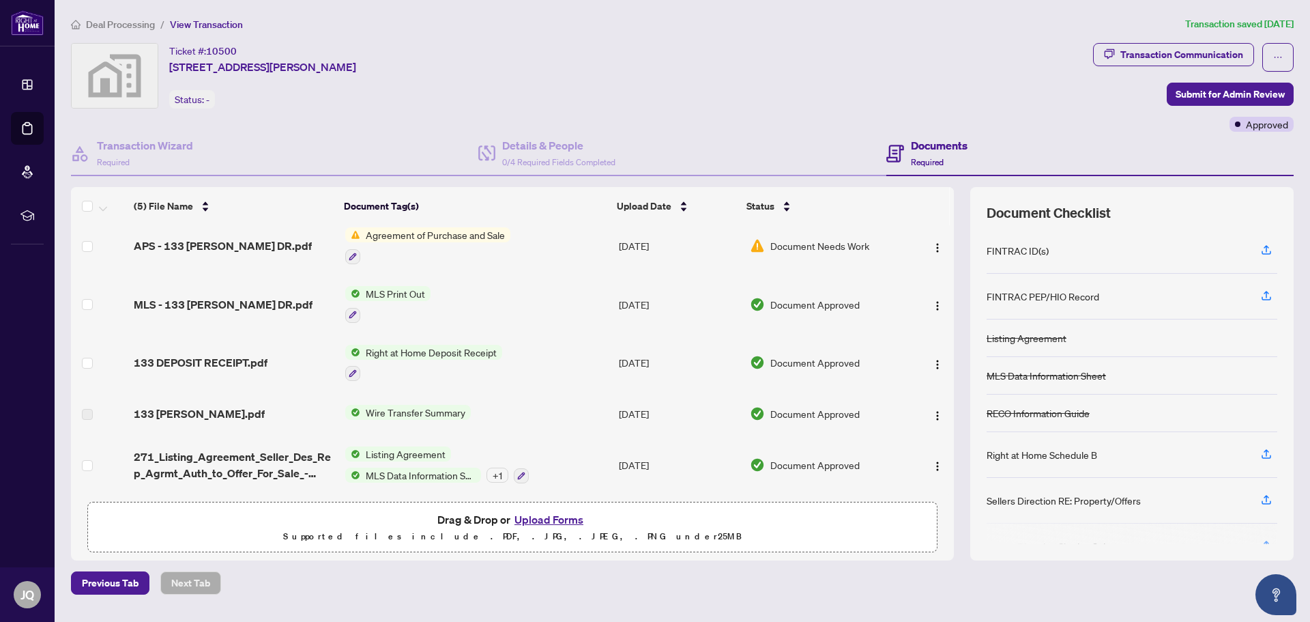
scroll to position [12, 0]
click at [799, 467] on span "Document Approved" at bounding box center [815, 464] width 89 height 15
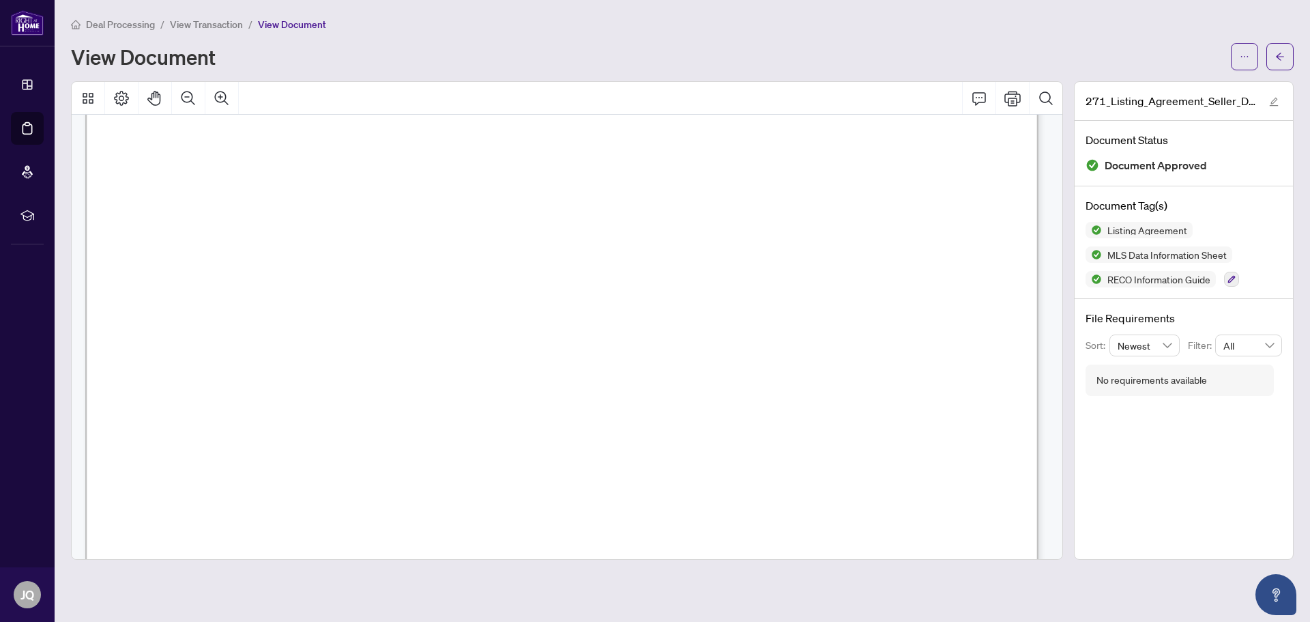
scroll to position [3890, 0]
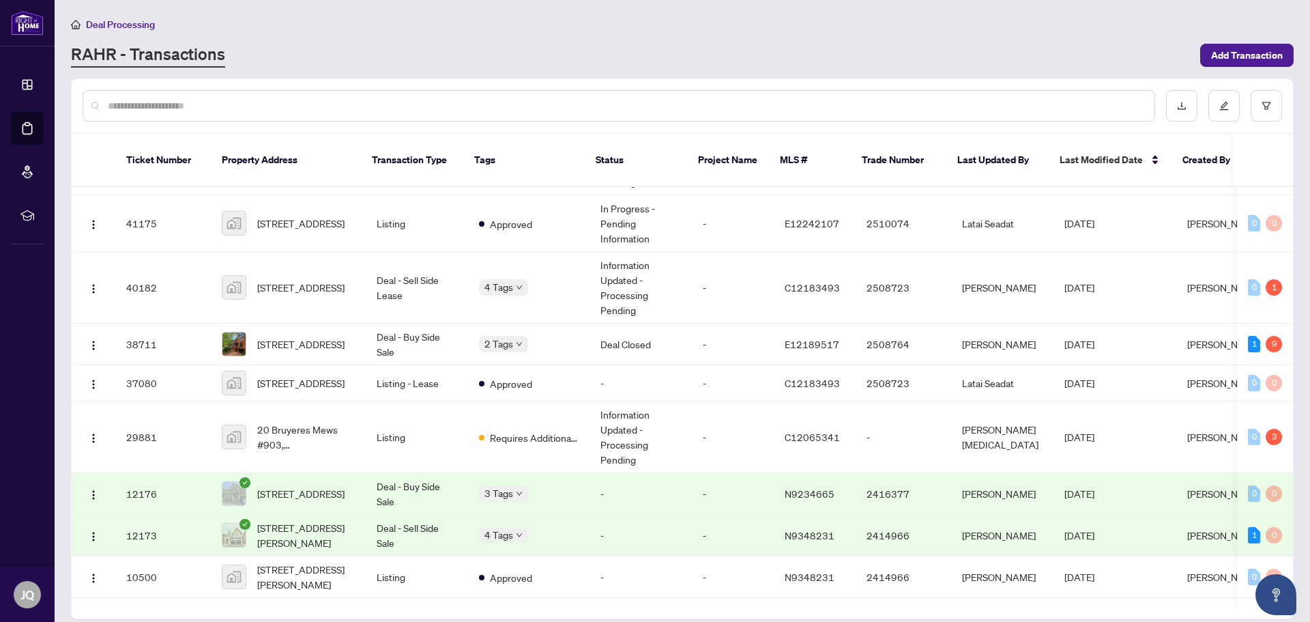
scroll to position [137, 0]
click at [273, 335] on span "[STREET_ADDRESS]" at bounding box center [300, 342] width 87 height 15
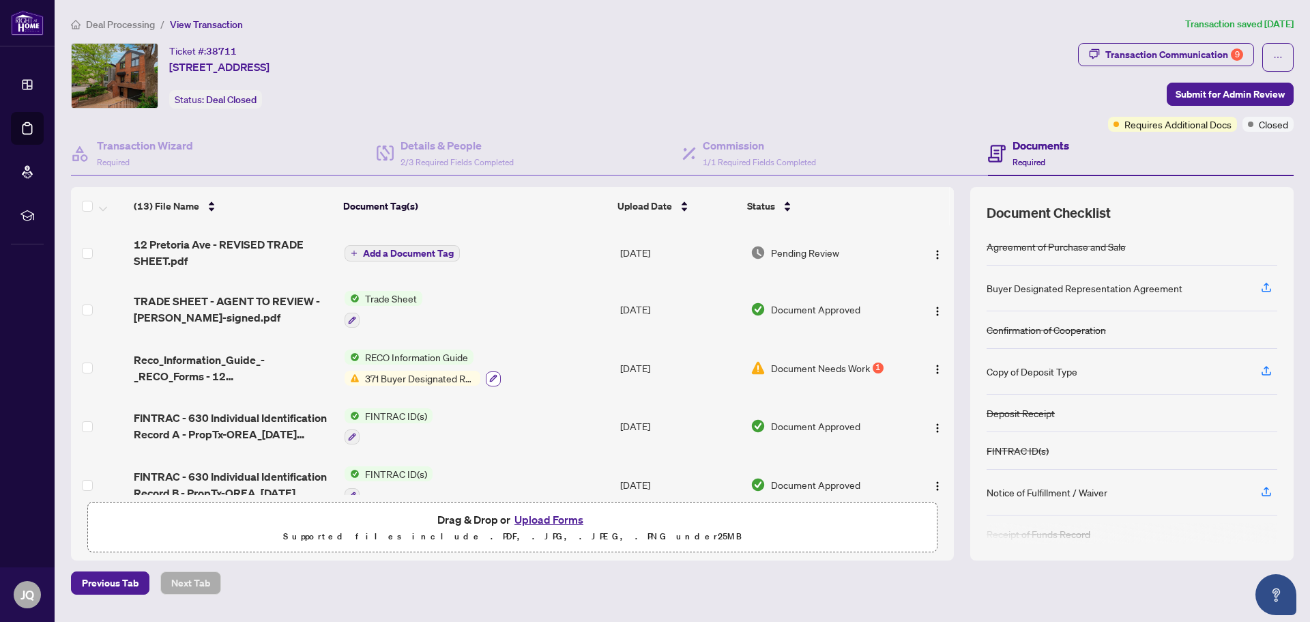
click at [492, 375] on icon "button" at bounding box center [493, 378] width 8 height 8
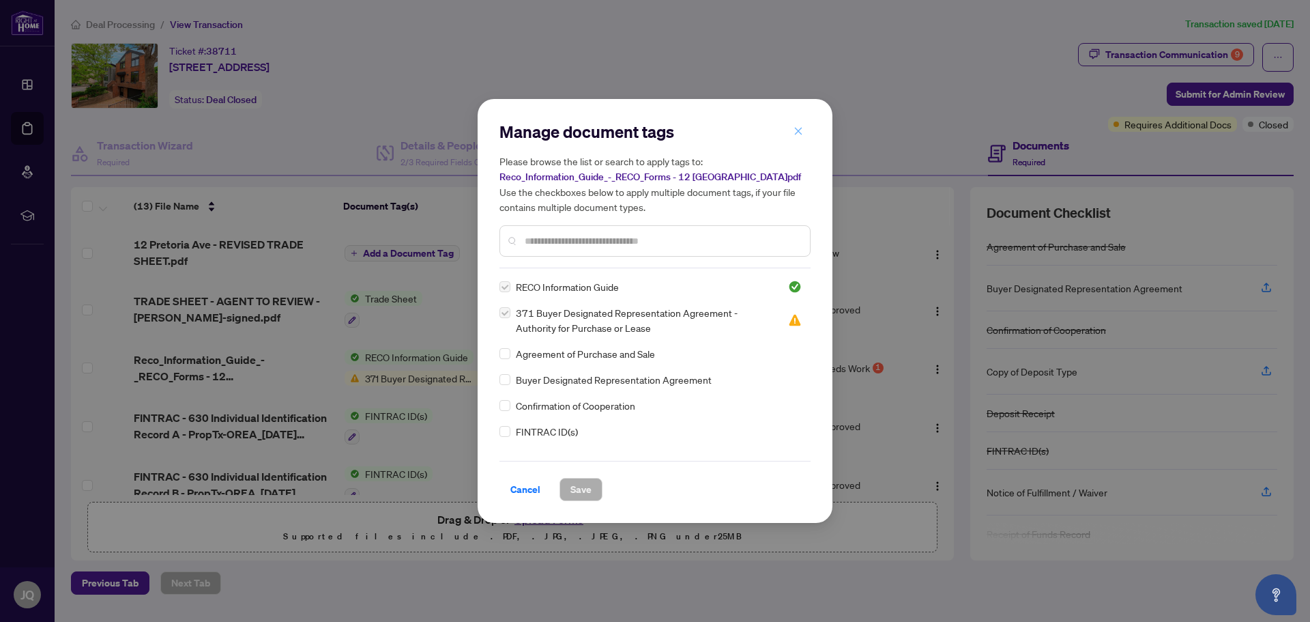
click at [794, 134] on icon "close" at bounding box center [799, 131] width 10 height 10
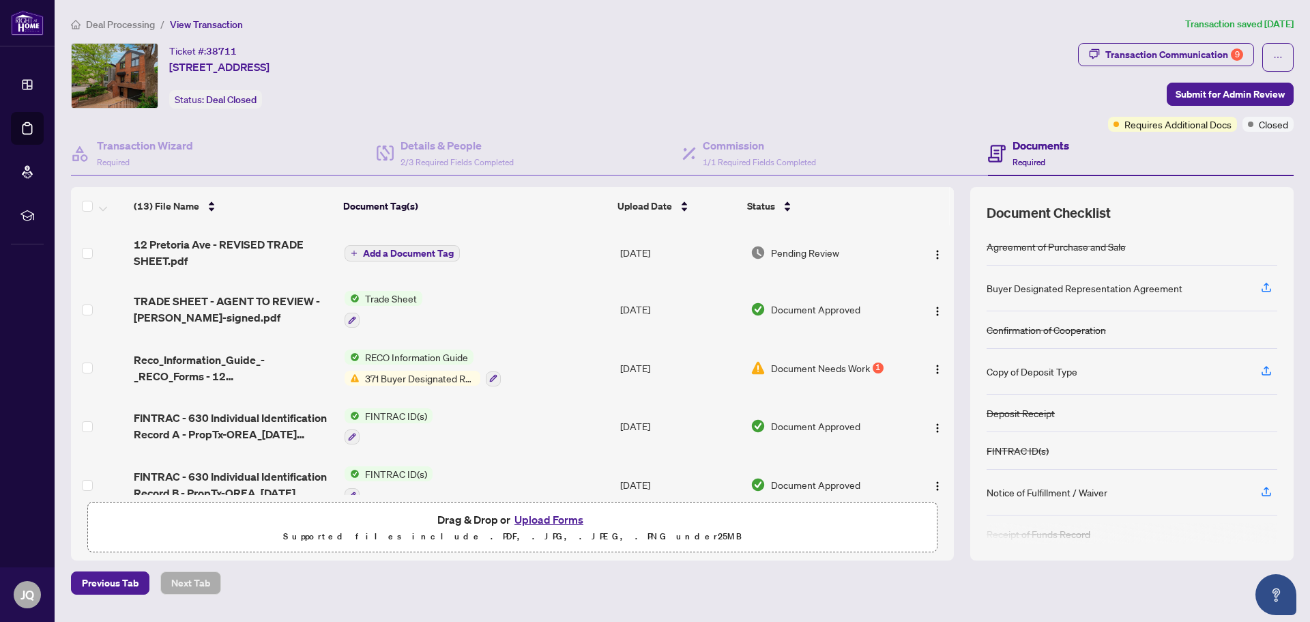
click at [852, 367] on span "Document Needs Work" at bounding box center [820, 367] width 99 height 15
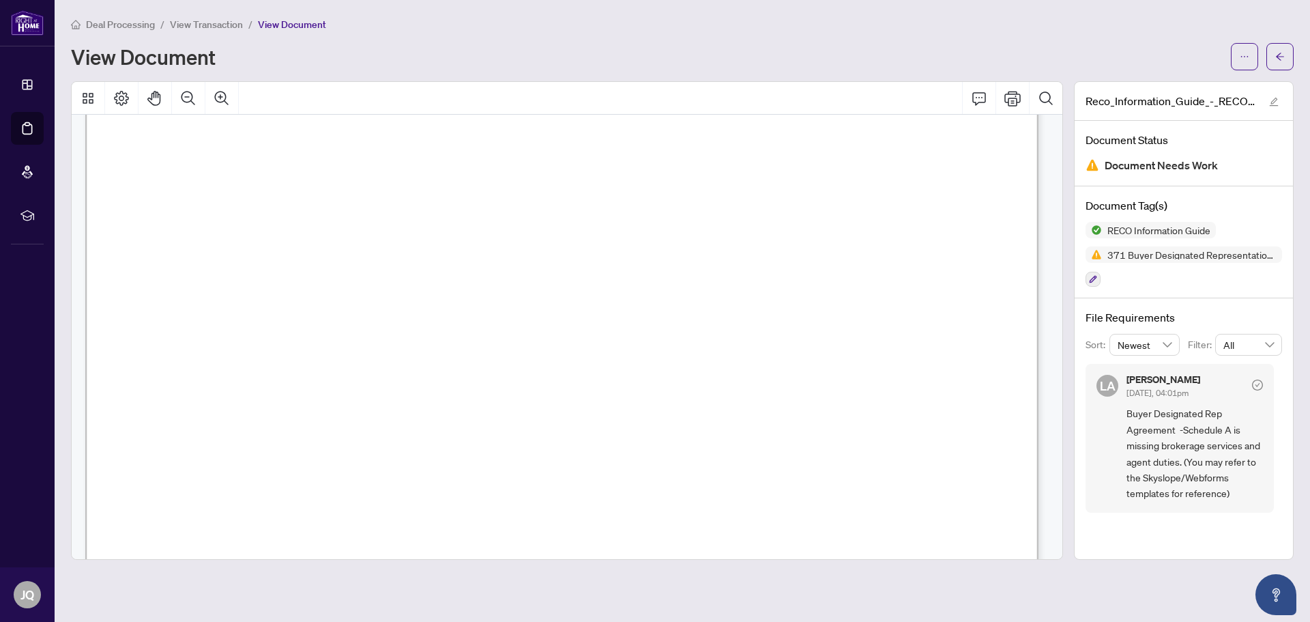
scroll to position [20239, 0]
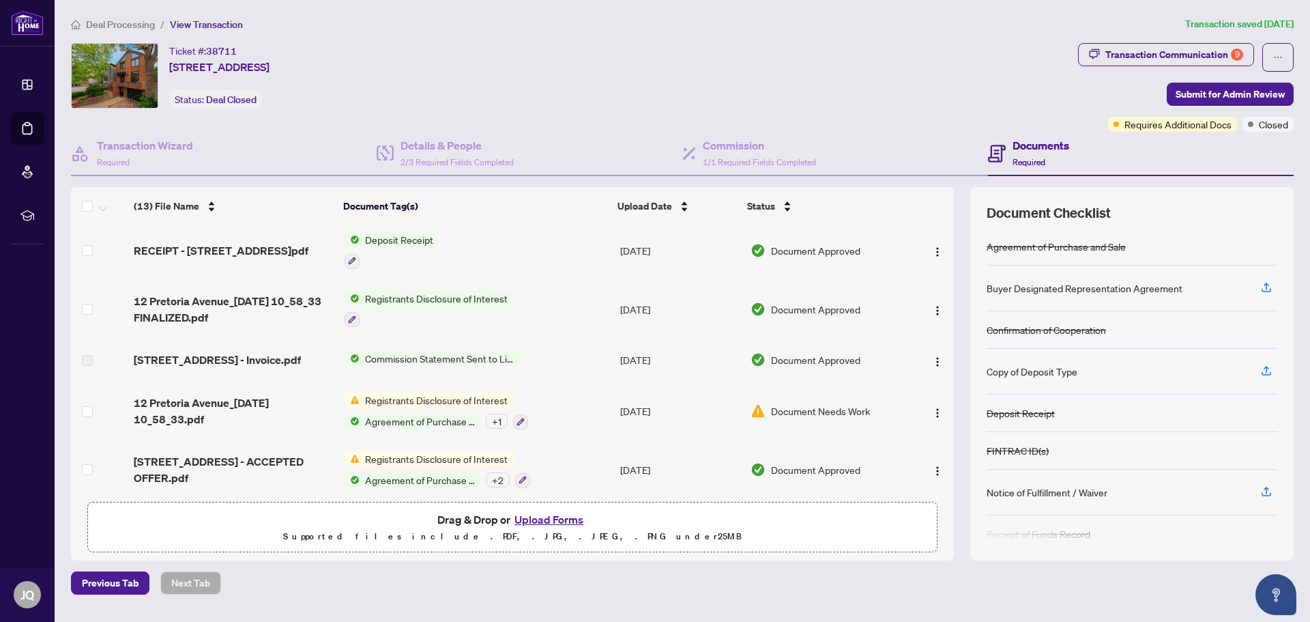
scroll to position [474, 0]
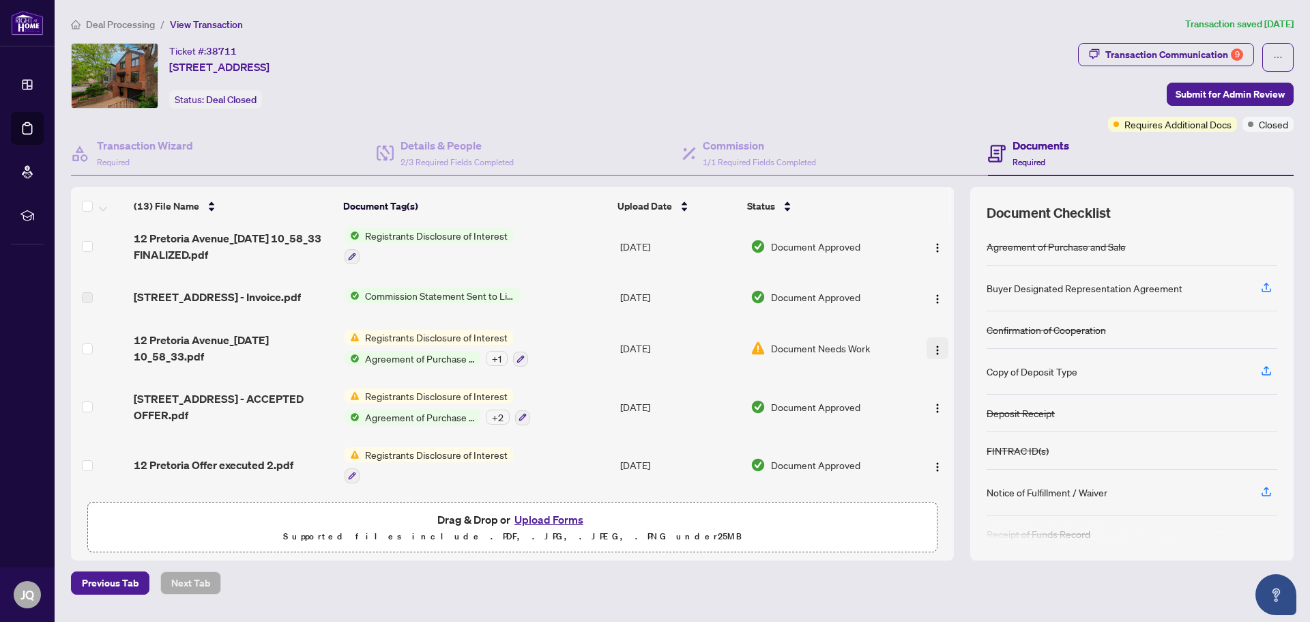
click at [939, 350] on button "button" at bounding box center [938, 348] width 22 height 22
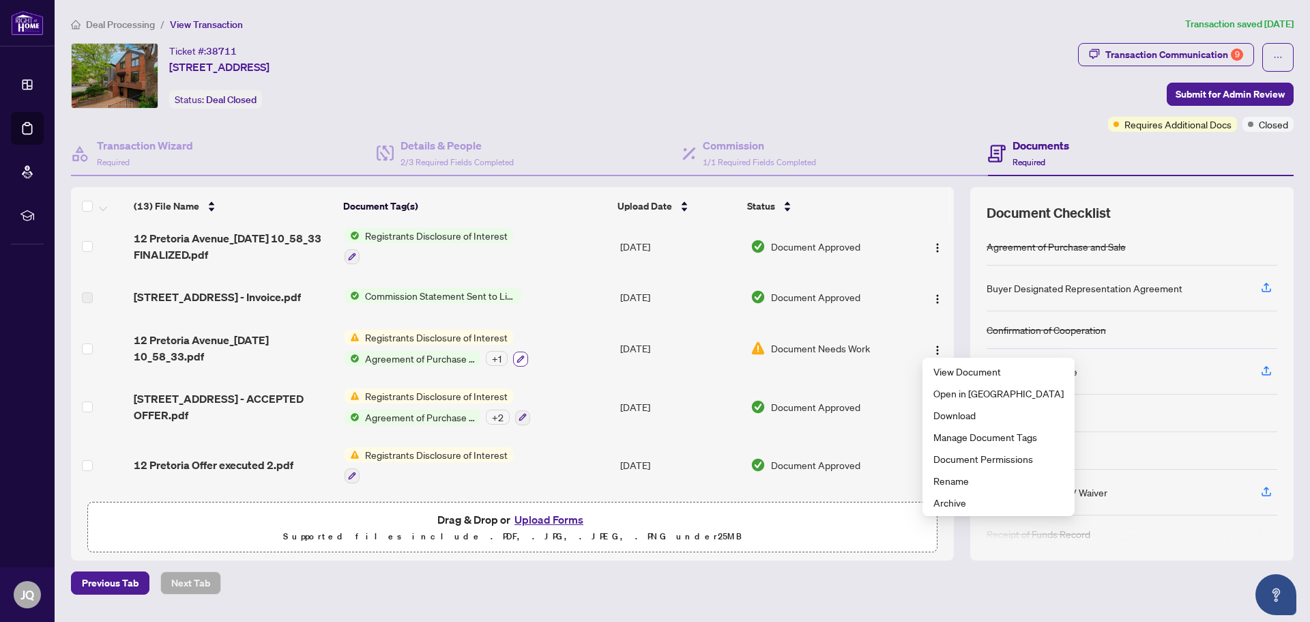
click at [518, 355] on icon "button" at bounding box center [521, 359] width 8 height 8
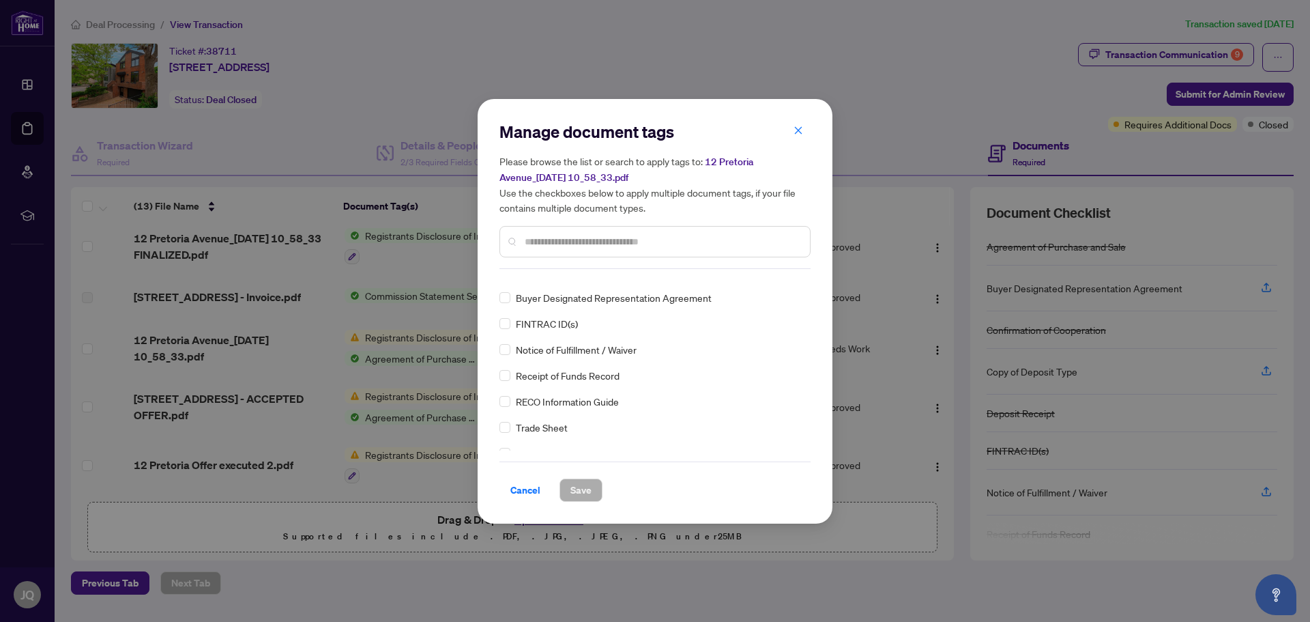
scroll to position [68, 0]
click at [426, 319] on div "Manage document tags Please browse the list or search to apply tags to: 12 Pret…" at bounding box center [655, 311] width 1310 height 622
click at [530, 489] on span "Cancel" at bounding box center [526, 490] width 30 height 22
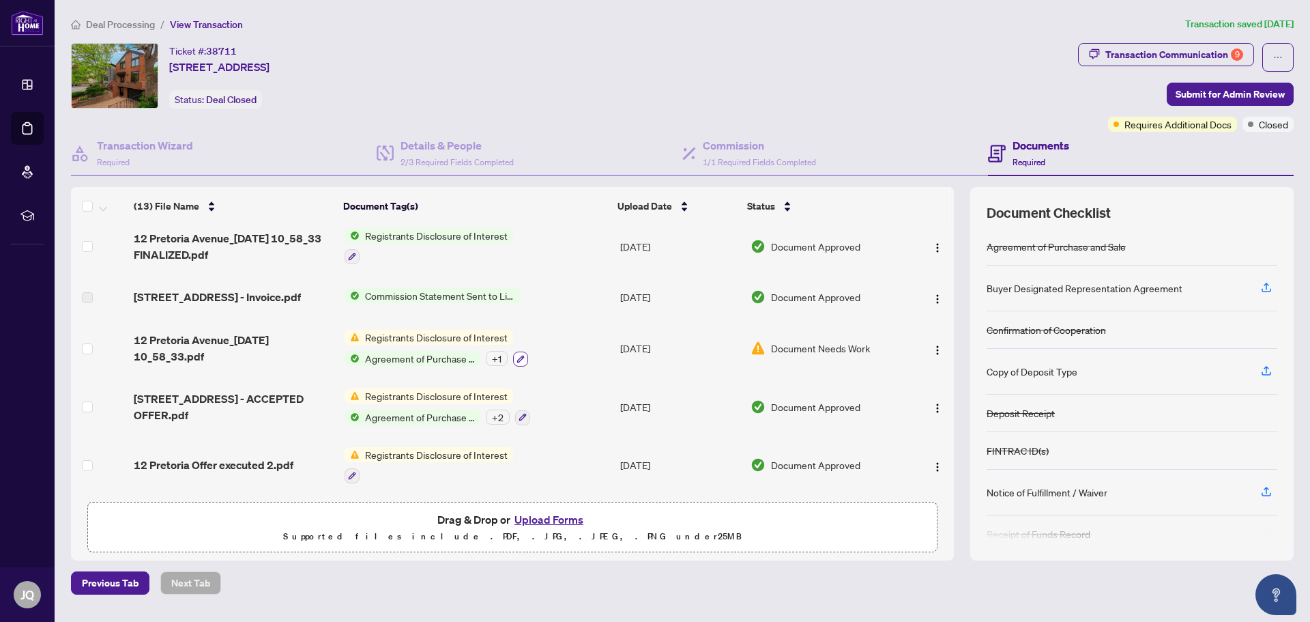
click at [521, 356] on icon "button" at bounding box center [521, 359] width 8 height 8
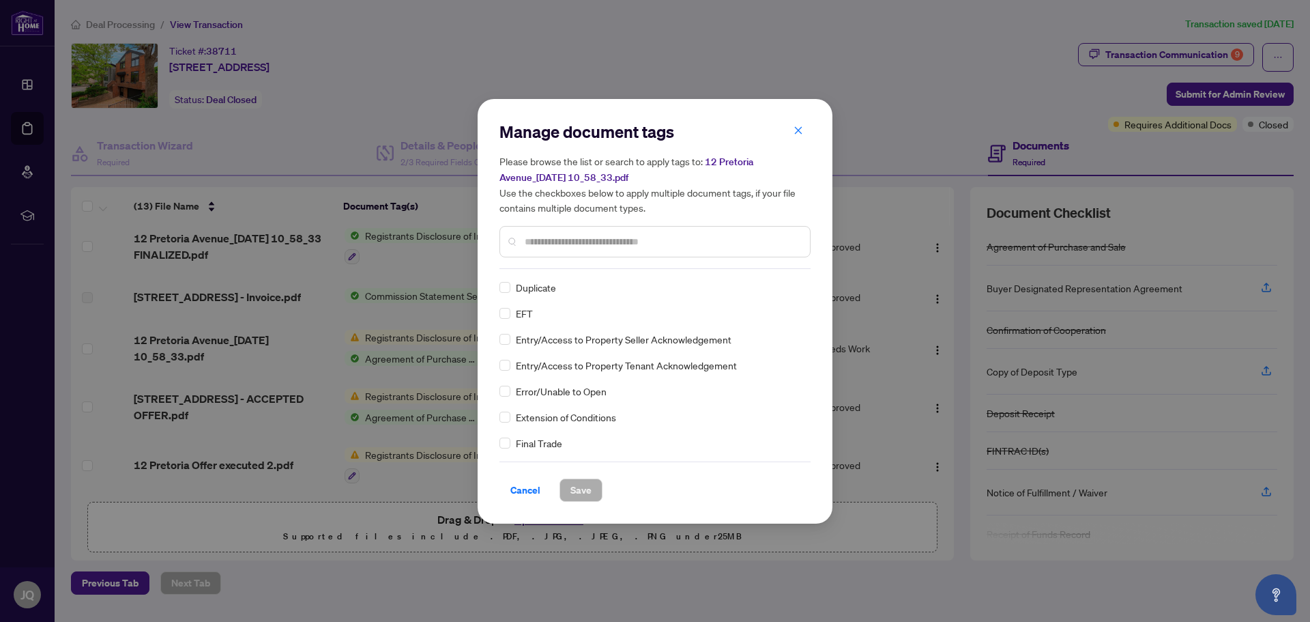
scroll to position [1229, 0]
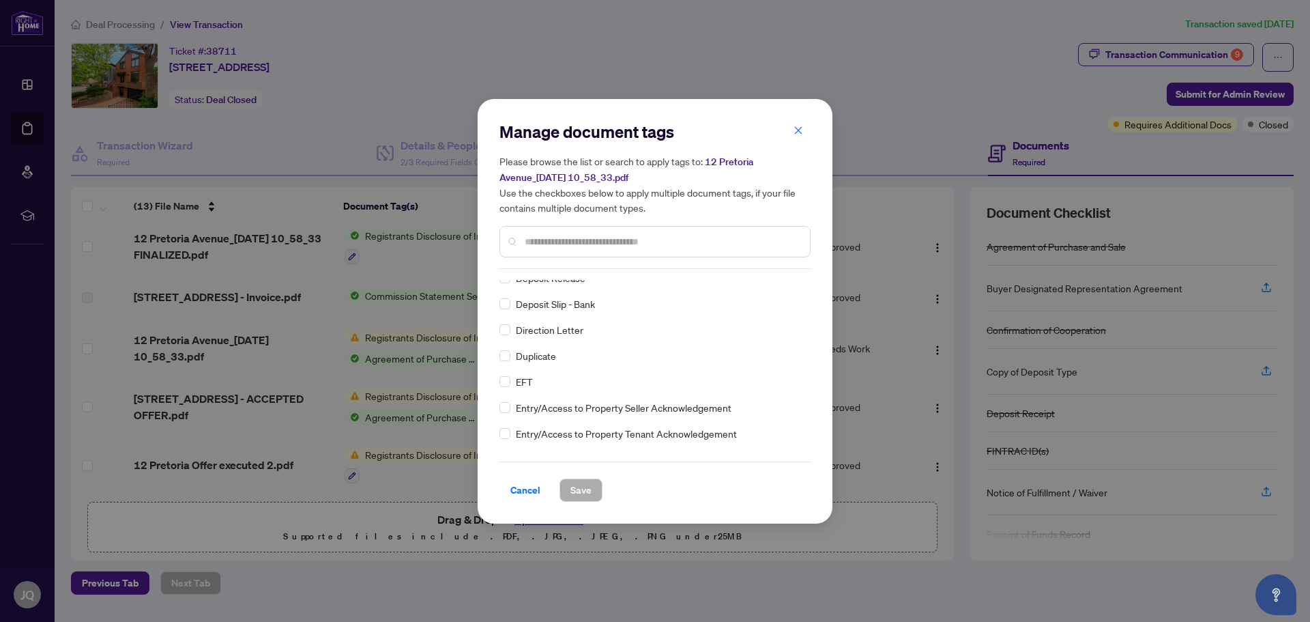
click at [803, 138] on span "button" at bounding box center [799, 131] width 10 height 22
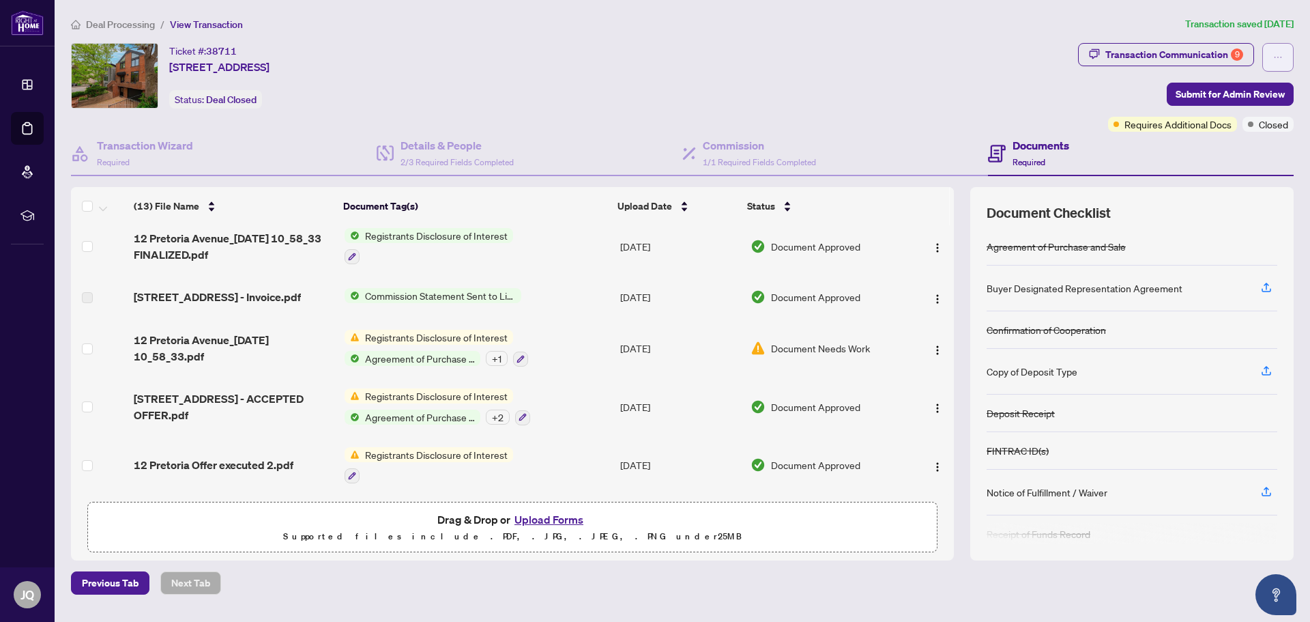
click at [1275, 51] on span "button" at bounding box center [1279, 57] width 10 height 22
click at [964, 67] on div "Ticket #: [STREET_ADDRESS] Status: Deal Closed" at bounding box center [572, 76] width 1002 height 66
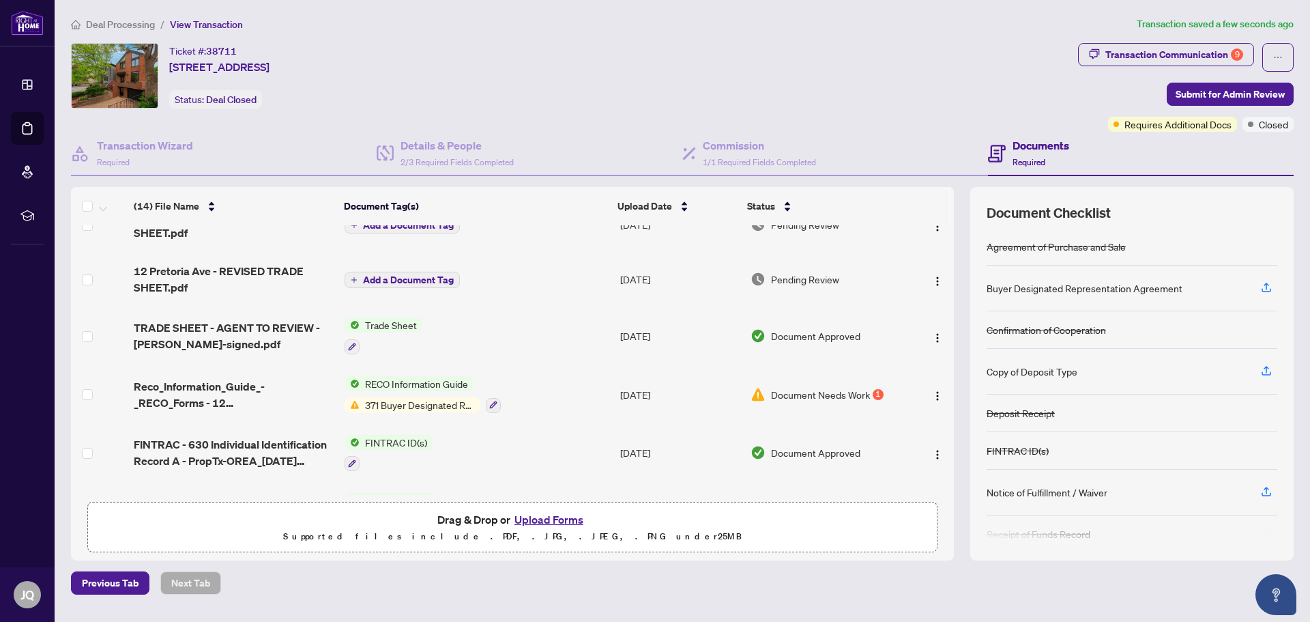
scroll to position [0, 0]
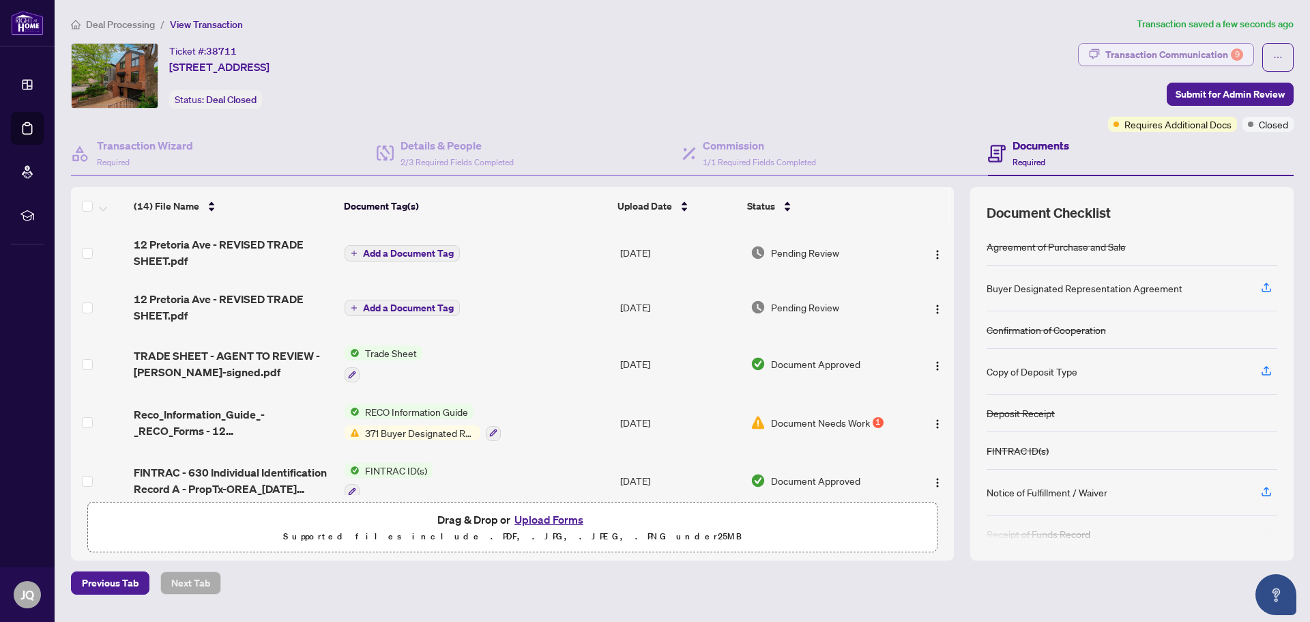
click at [1225, 57] on div "Transaction Communication 9" at bounding box center [1175, 55] width 138 height 22
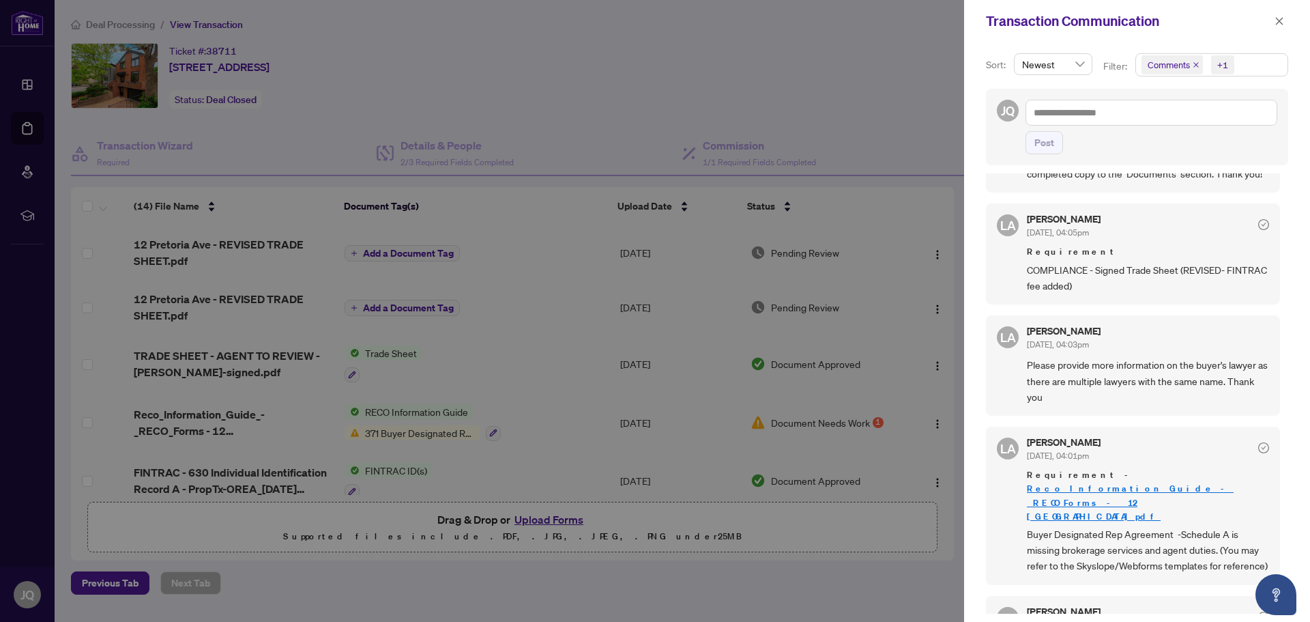
scroll to position [205, 0]
